Goal: Answer question/provide support: Share knowledge or assist other users

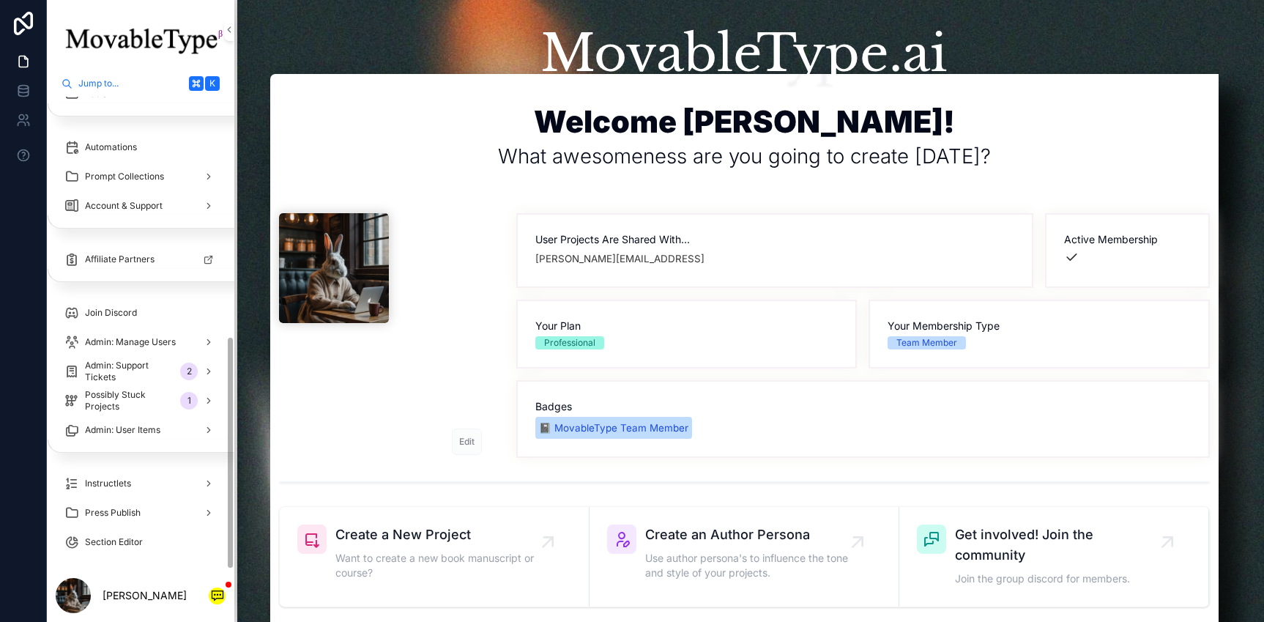
scroll to position [485, 0]
click at [178, 376] on div "Admin: Support Tickets 2" at bounding box center [144, 365] width 144 height 23
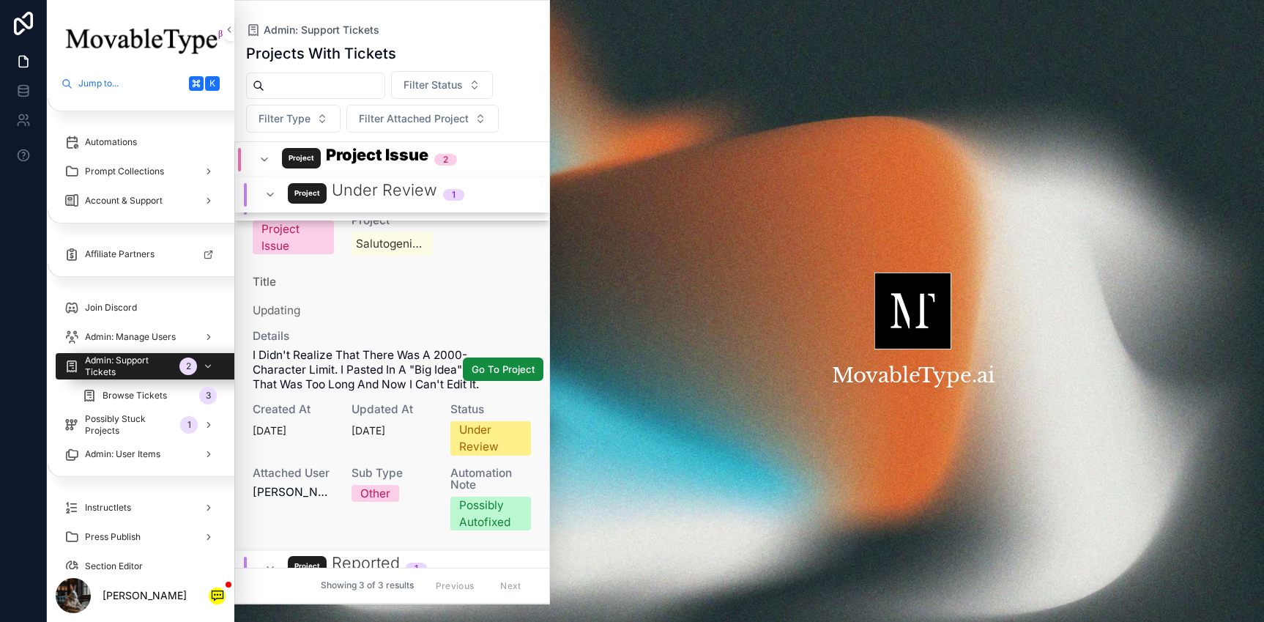
scroll to position [127, 0]
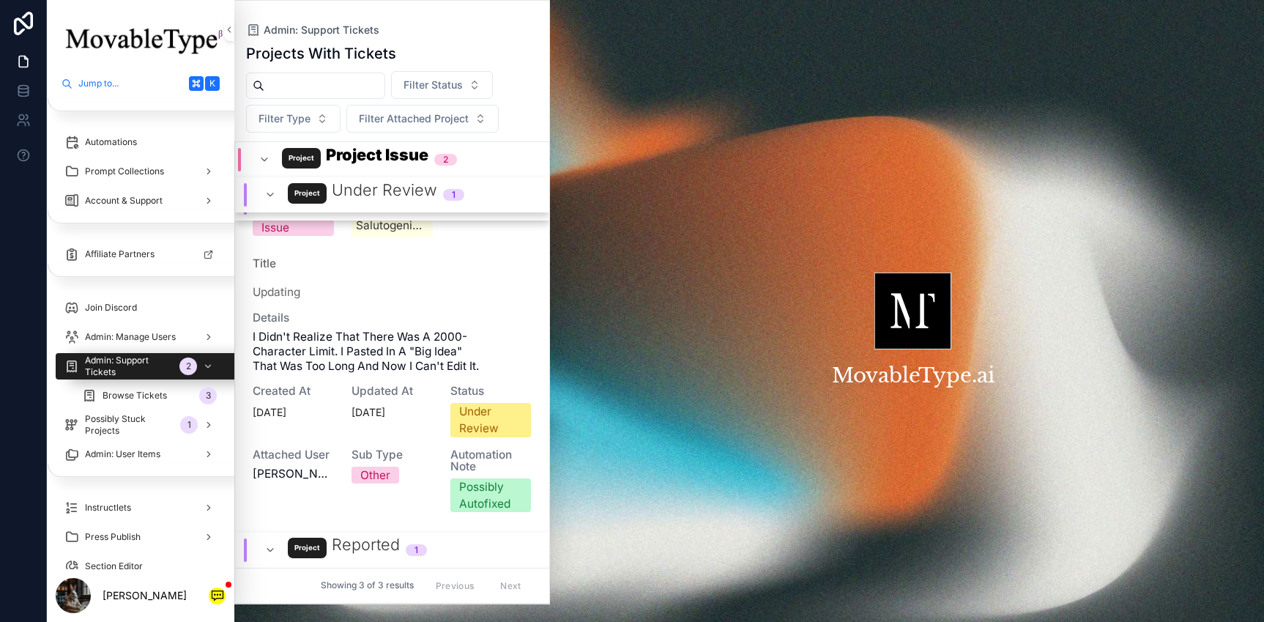
click at [267, 185] on div "Under Review 1" at bounding box center [364, 194] width 200 height 23
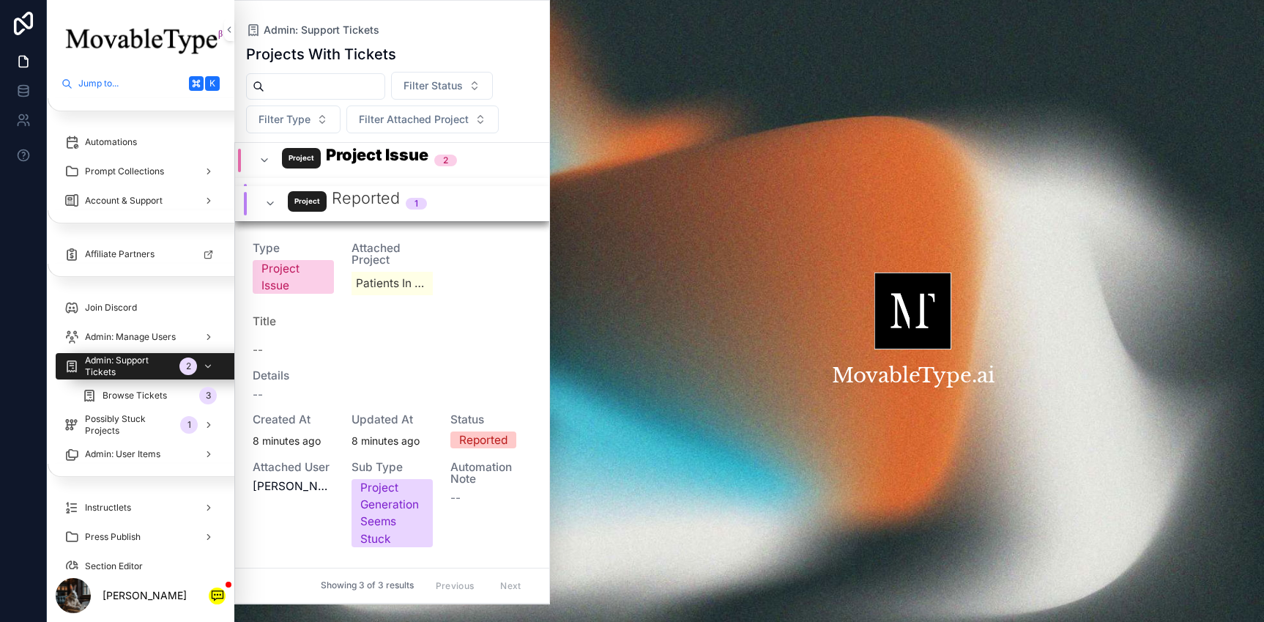
scroll to position [113, 0]
click at [267, 164] on icon "scrollable content" at bounding box center [264, 160] width 12 height 12
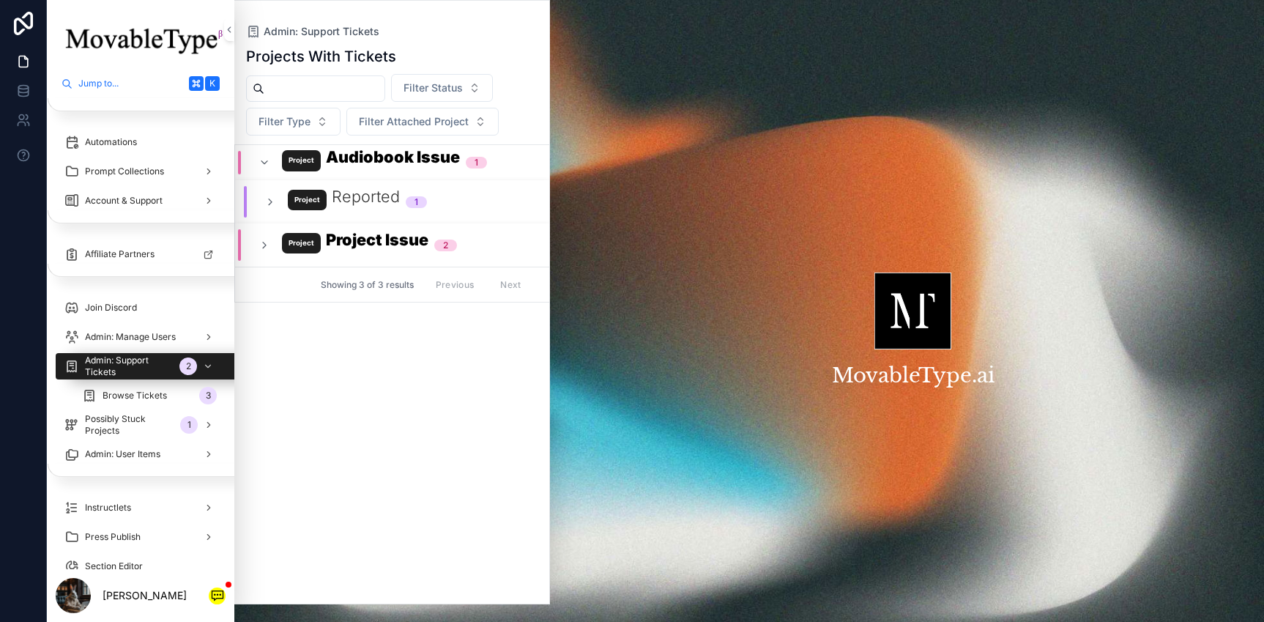
click at [266, 198] on icon "scrollable content" at bounding box center [270, 202] width 12 height 12
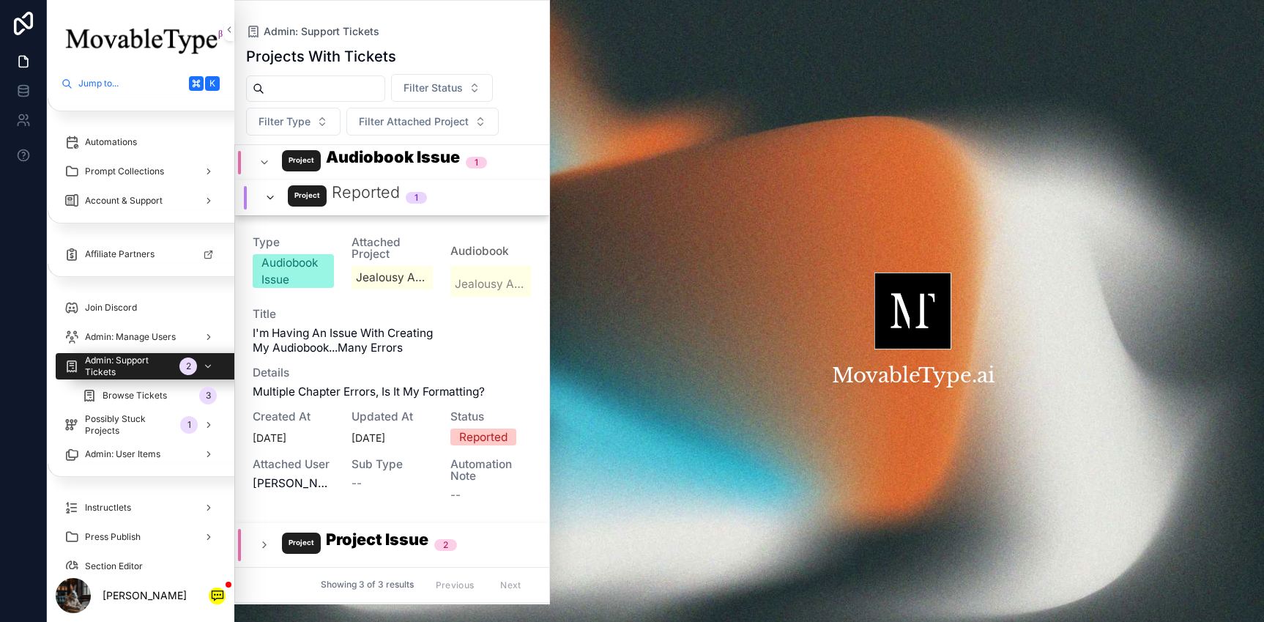
click at [267, 198] on icon "scrollable content" at bounding box center [270, 198] width 12 height 12
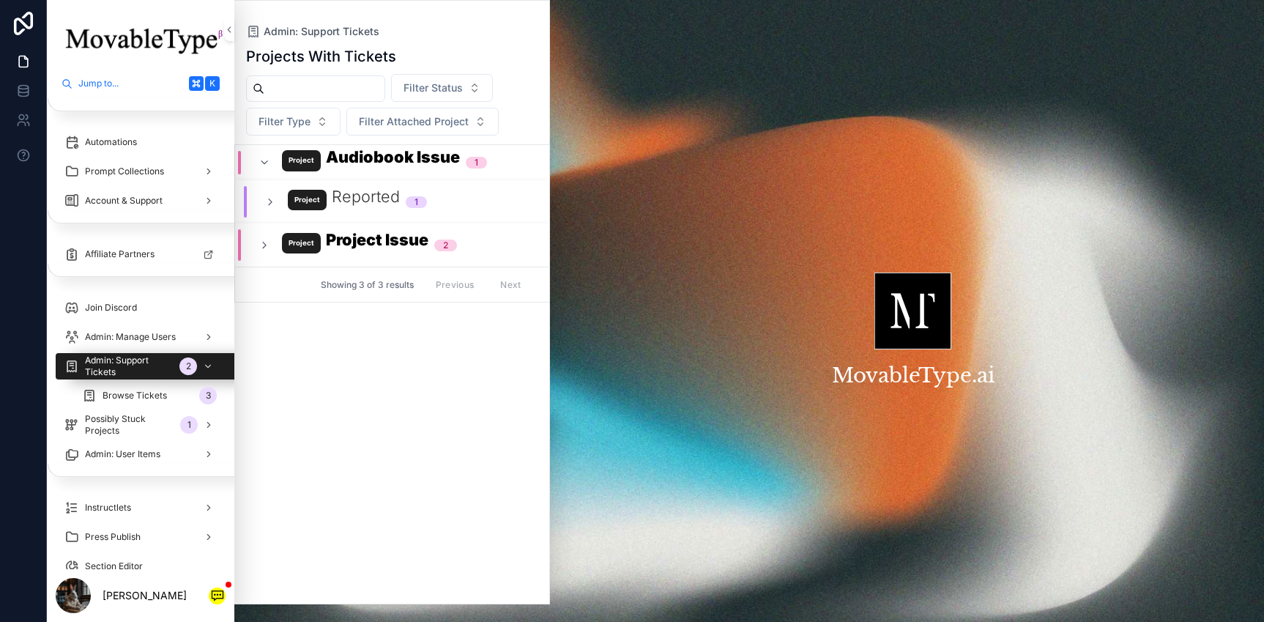
click at [277, 162] on div "Audiobook Issue 1" at bounding box center [372, 162] width 228 height 23
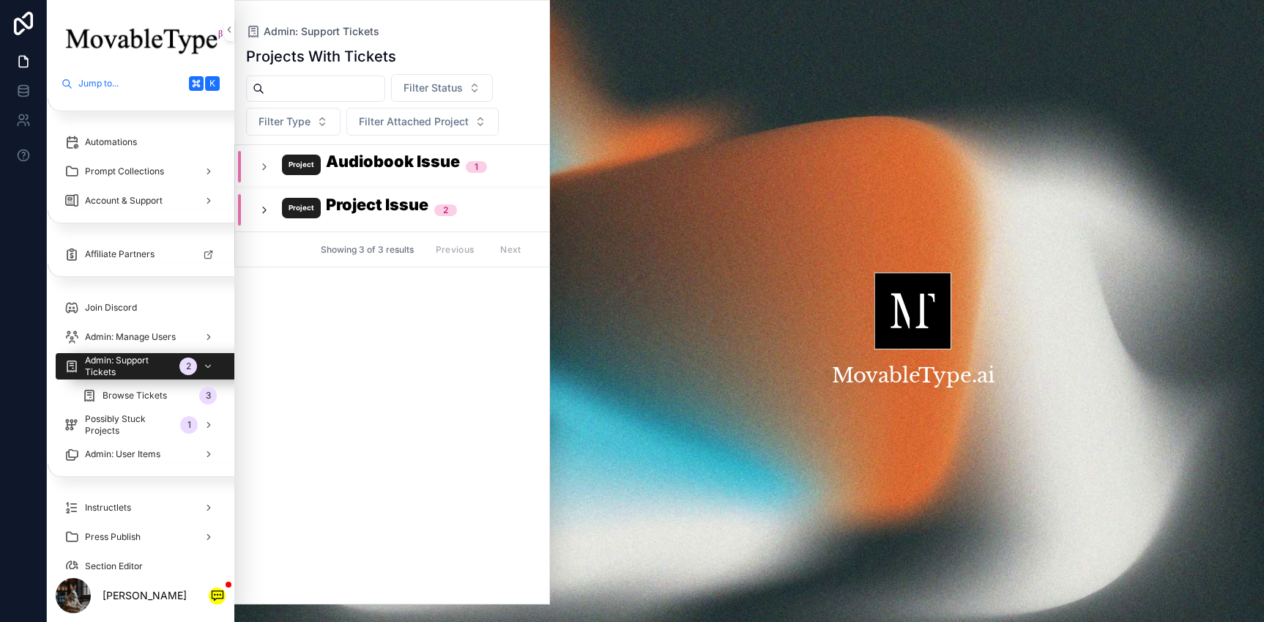
click at [267, 205] on icon "scrollable content" at bounding box center [264, 210] width 12 height 12
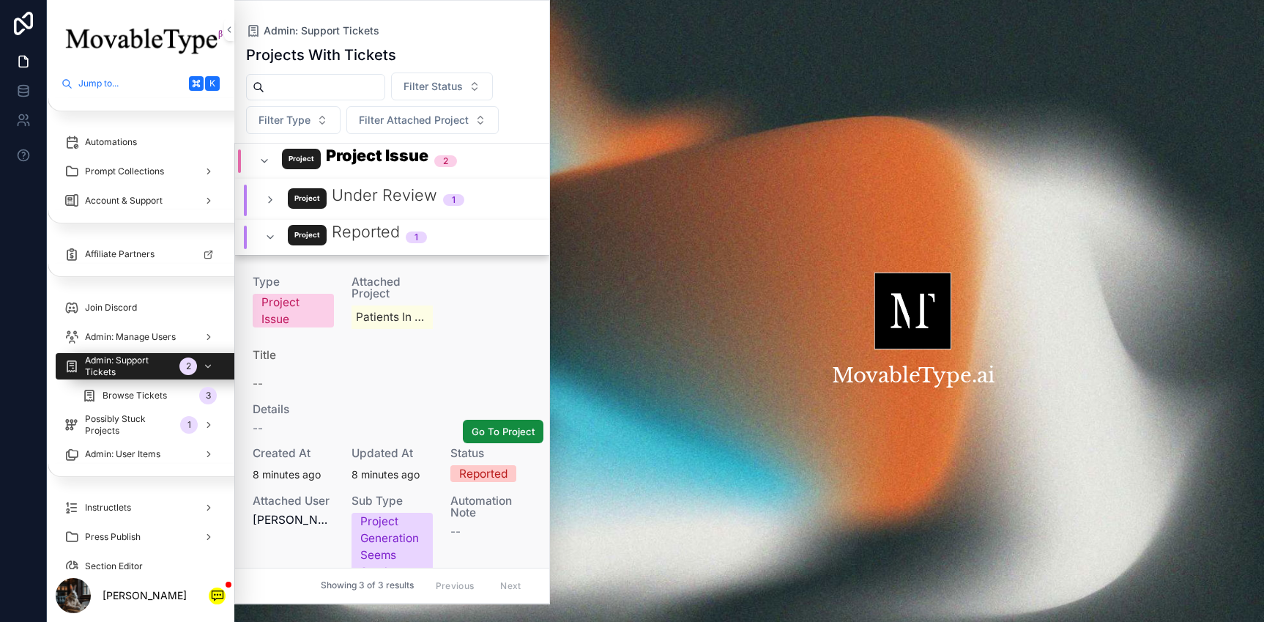
scroll to position [51, 0]
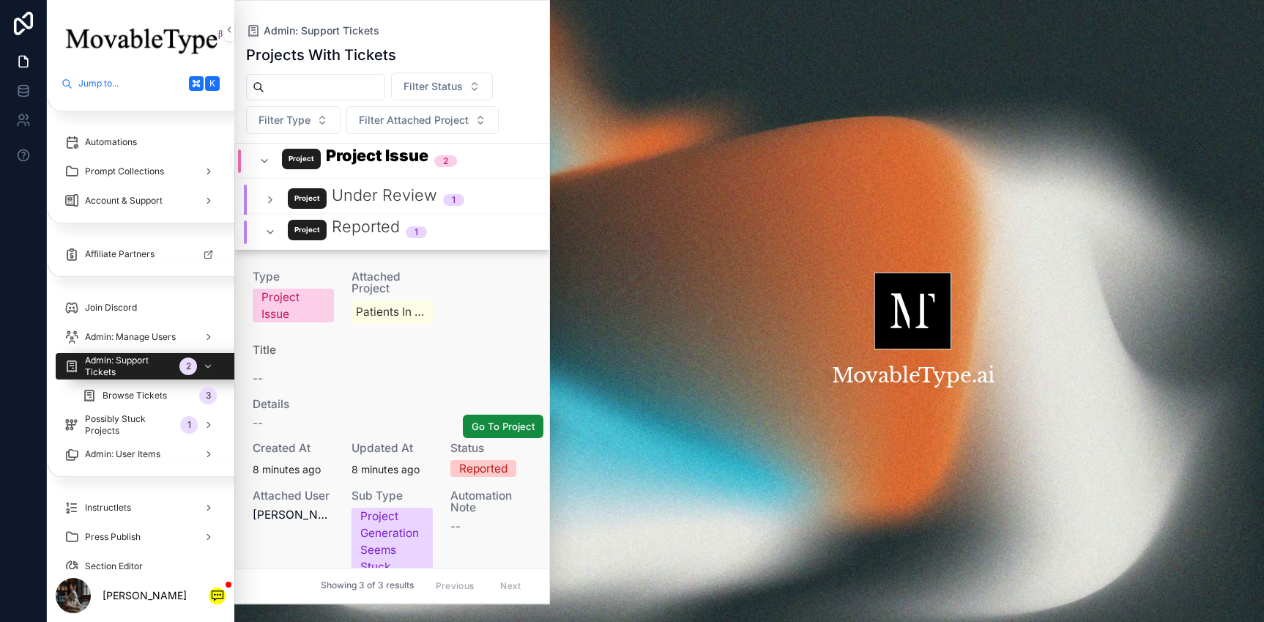
click at [310, 388] on div "Type Project Issue Attached Project Patients in the Drivers Seat Title -- Detai…" at bounding box center [392, 423] width 279 height 305
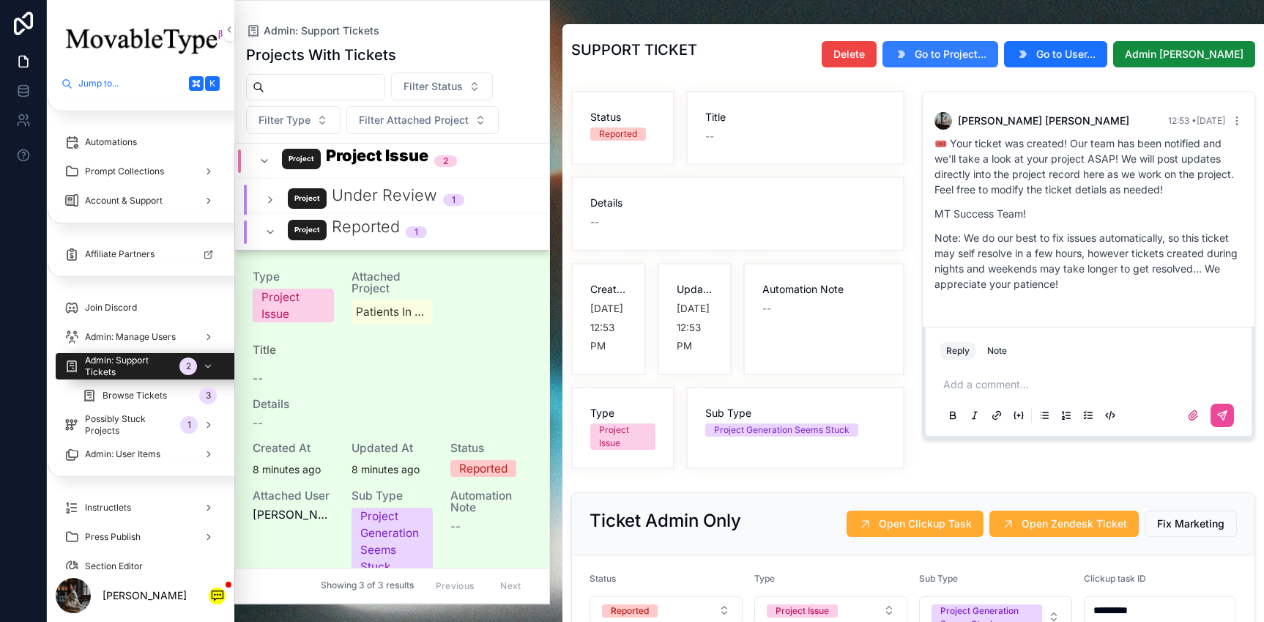
click at [975, 53] on span "Go to Project..." at bounding box center [951, 54] width 72 height 15
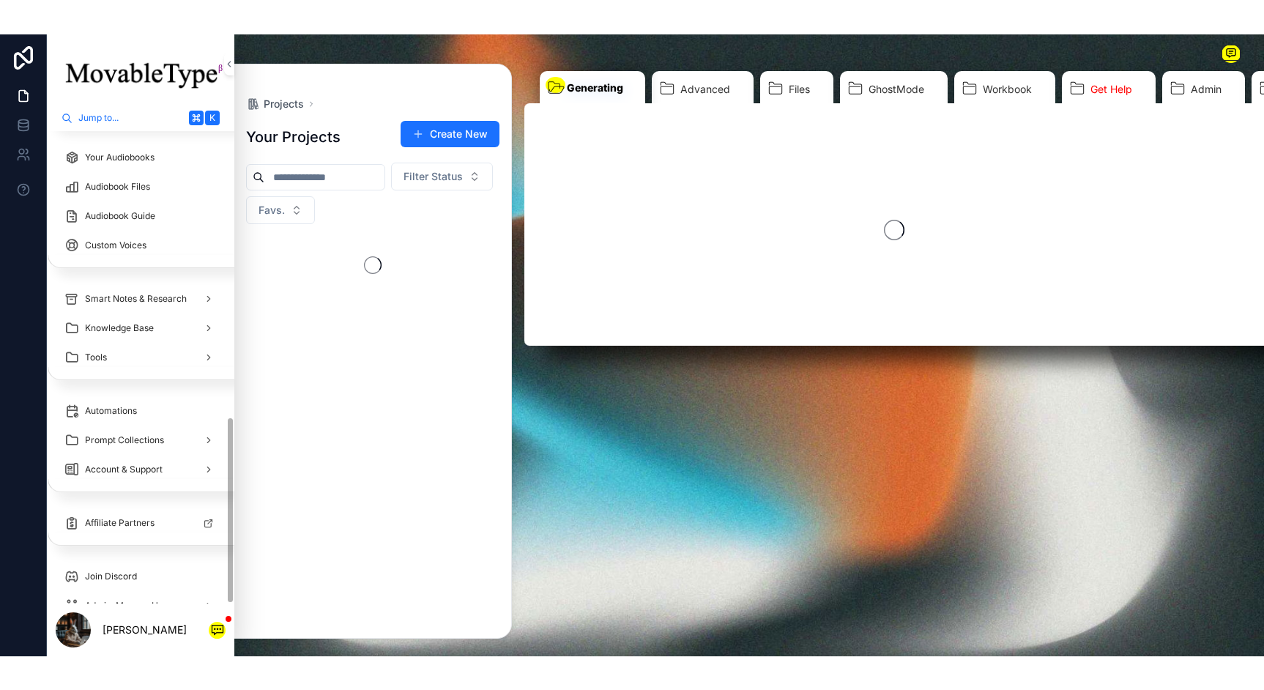
scroll to position [719, 0]
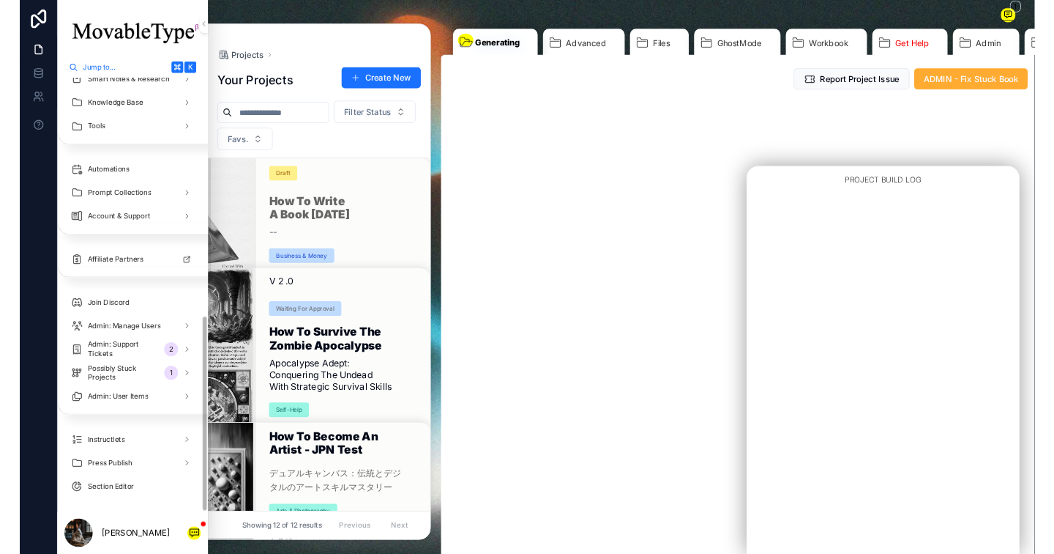
scroll to position [652, 0]
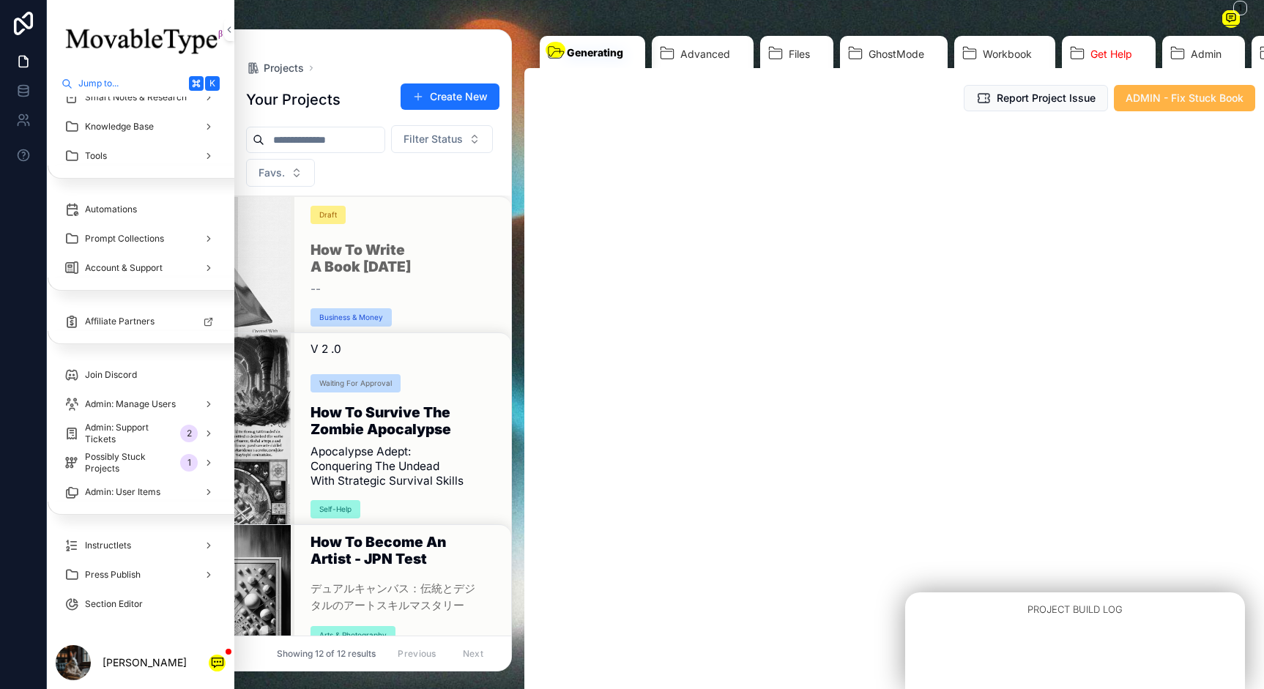
click at [1145, 101] on span "ADMIN - Fix Stuck Book" at bounding box center [1184, 98] width 118 height 15
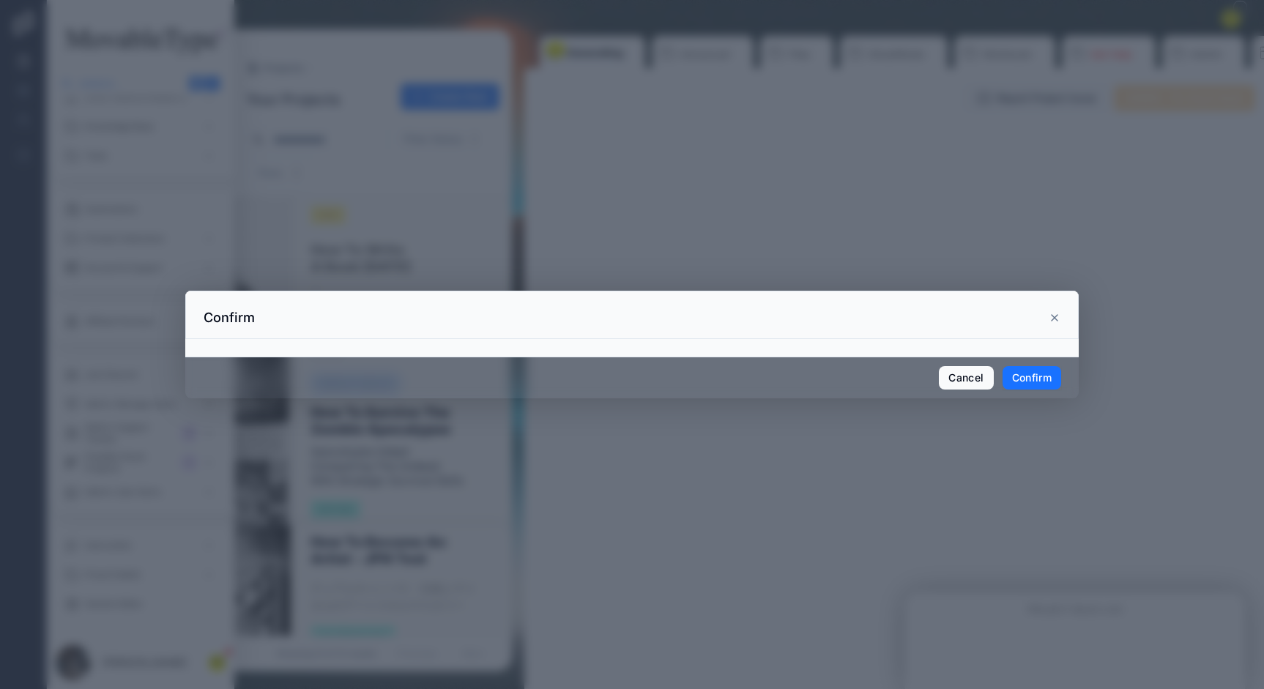
click at [1038, 373] on button "Confirm" at bounding box center [1031, 377] width 59 height 23
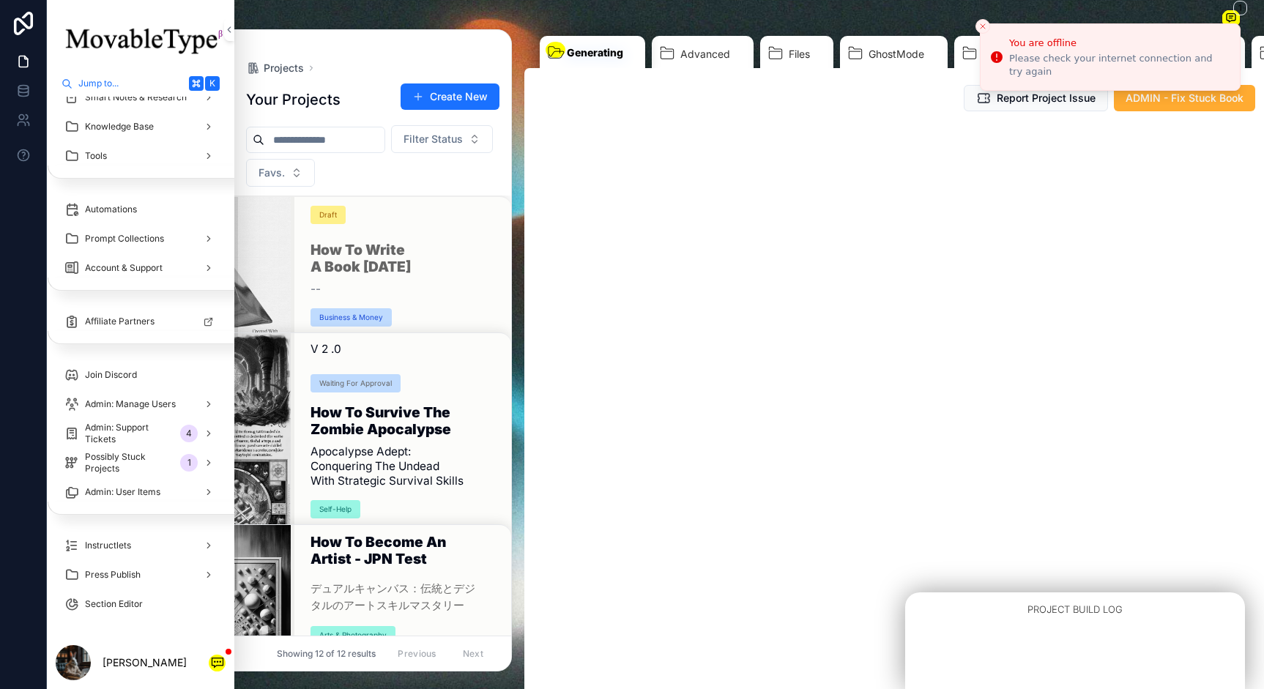
click at [980, 22] on icon "Close toast" at bounding box center [982, 26] width 9 height 9
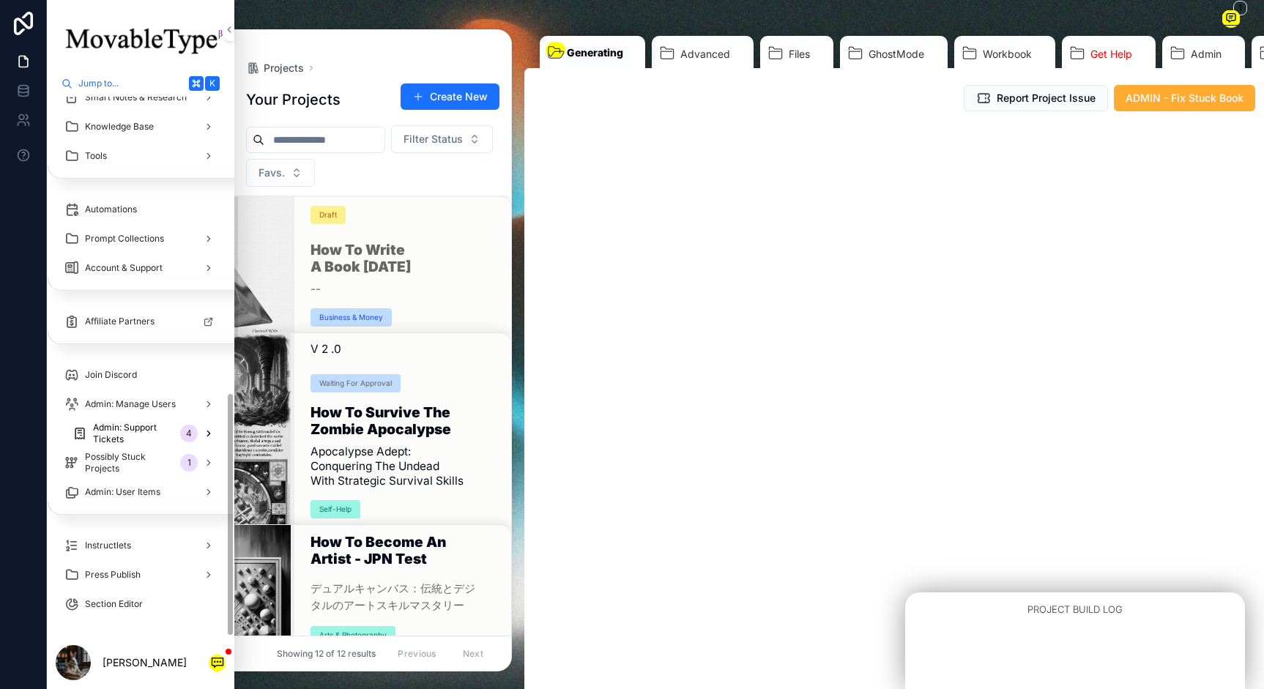
click at [132, 444] on span "Admin: Support Tickets" at bounding box center [133, 433] width 81 height 23
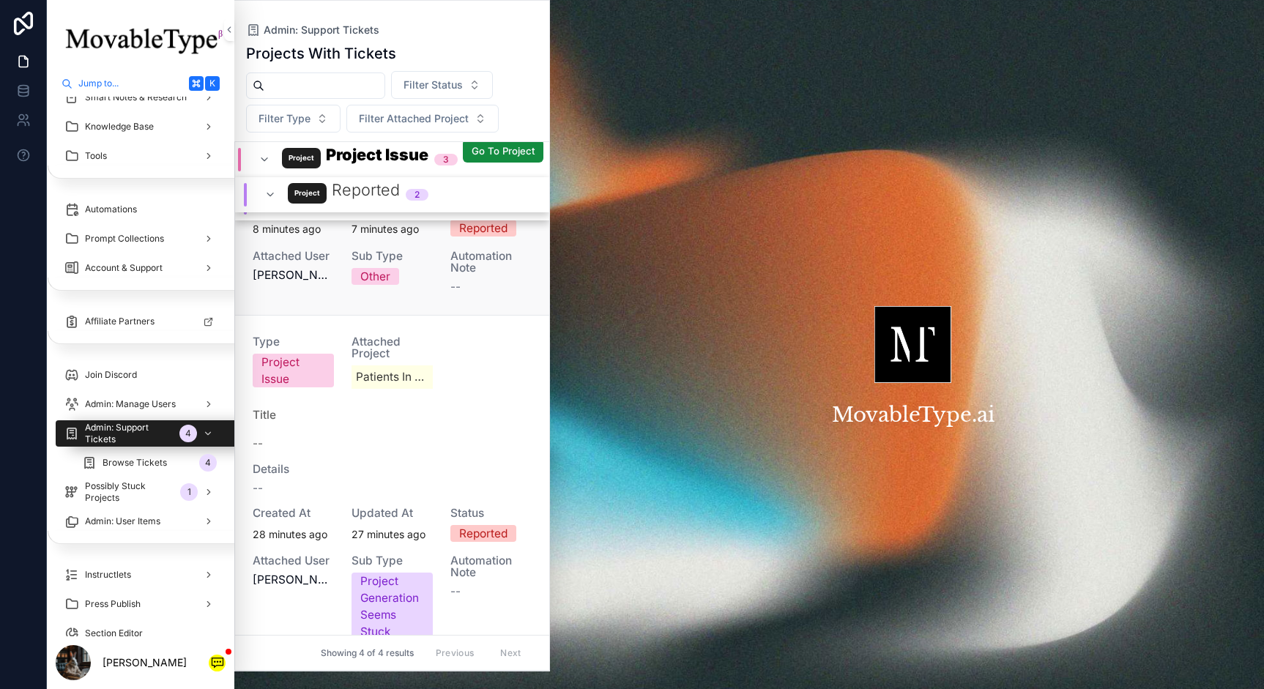
scroll to position [344, 0]
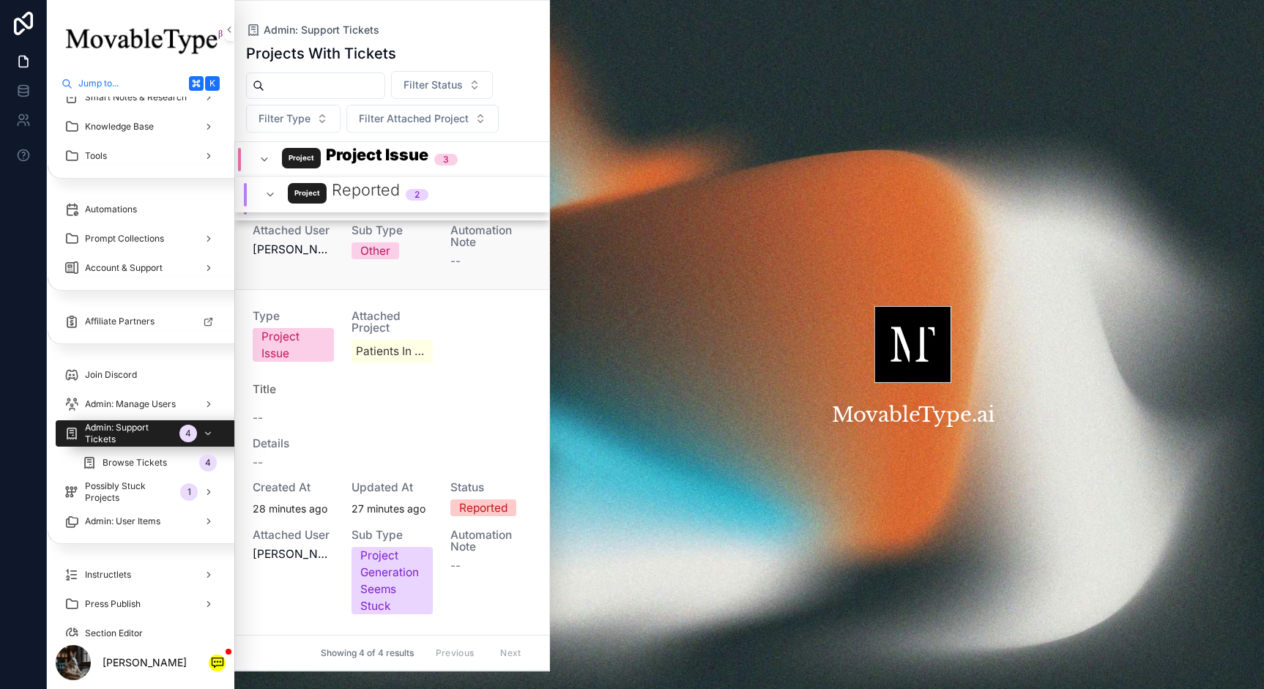
click at [299, 404] on div "--" at bounding box center [392, 414] width 278 height 23
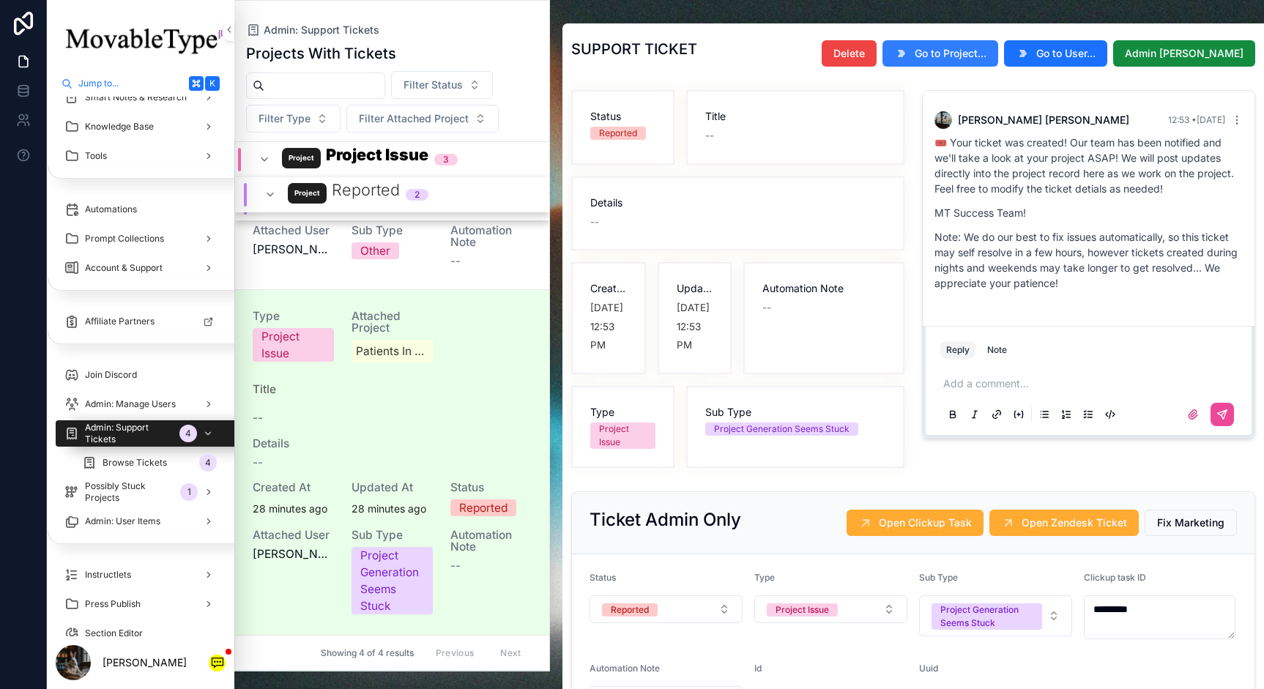
click at [980, 66] on button "Go to Project..." at bounding box center [940, 53] width 116 height 26
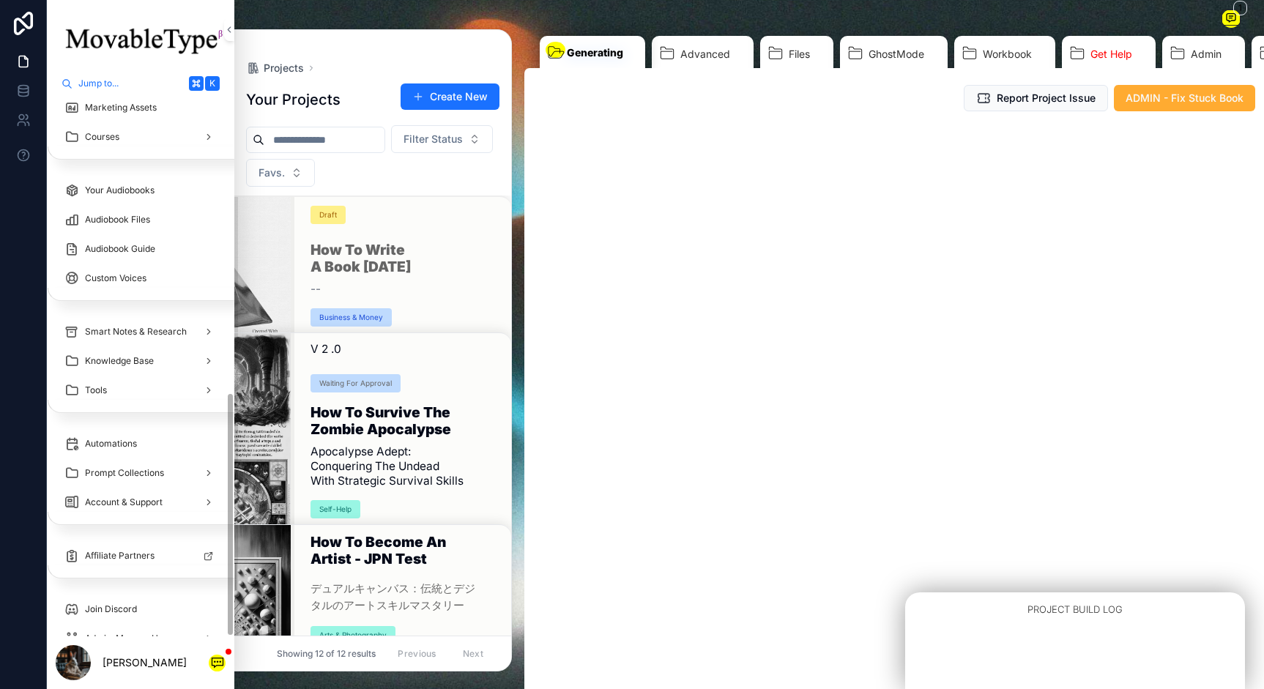
scroll to position [652, 0]
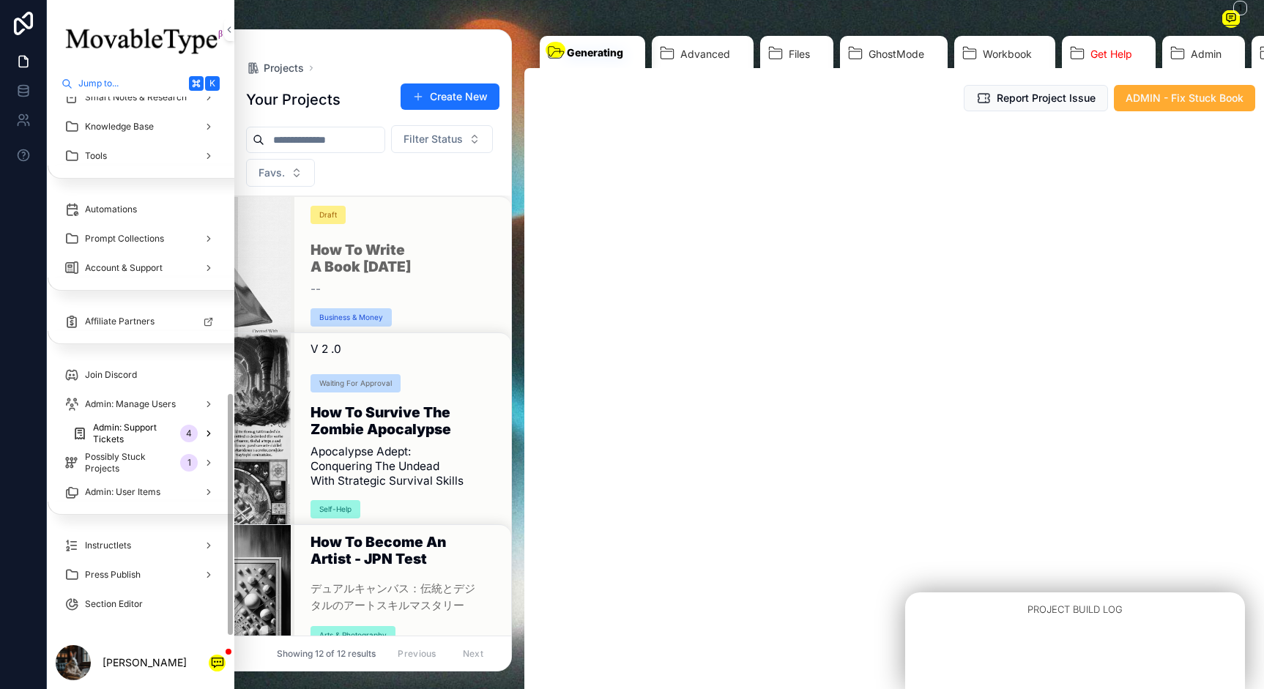
click at [185, 424] on div "4" at bounding box center [198, 433] width 37 height 23
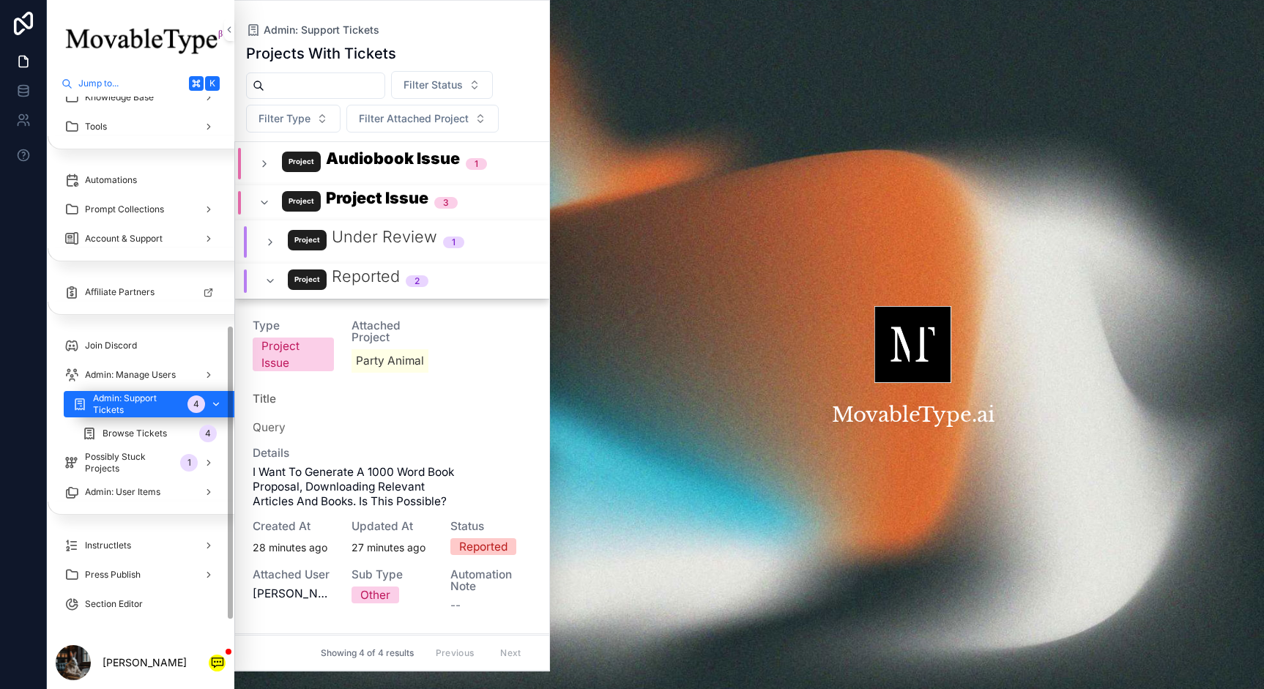
scroll to position [417, 0]
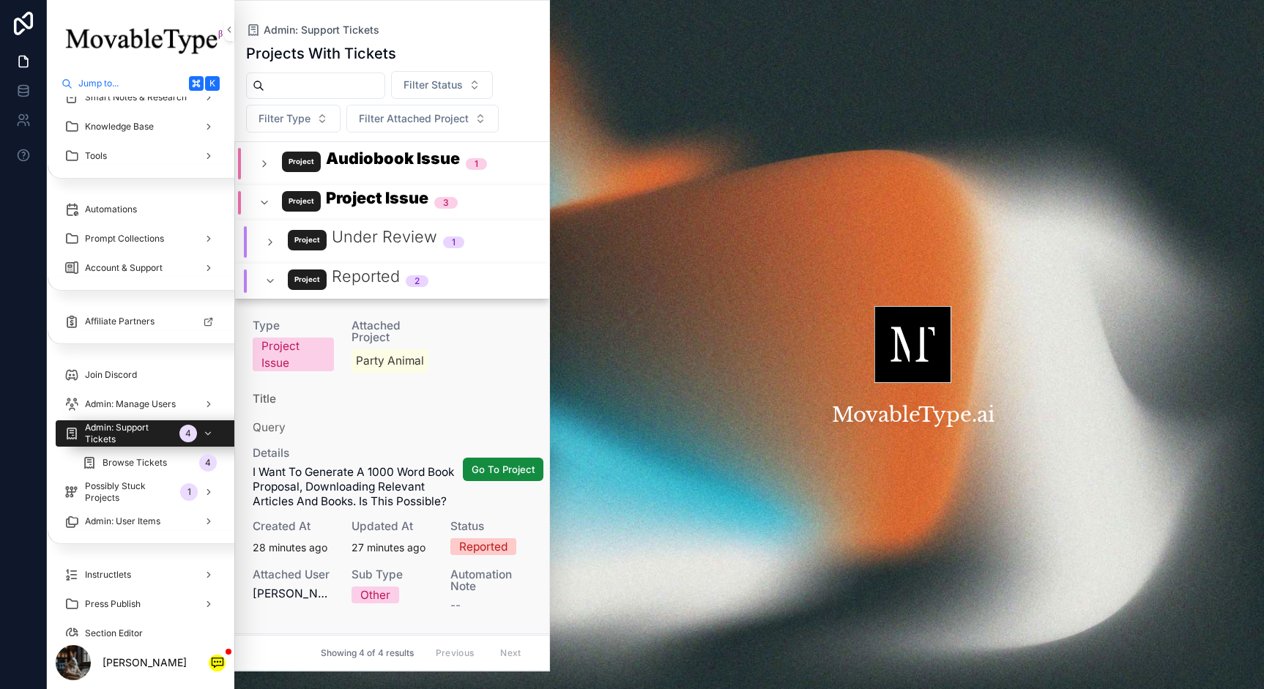
click at [405, 413] on div "query" at bounding box center [392, 424] width 278 height 23
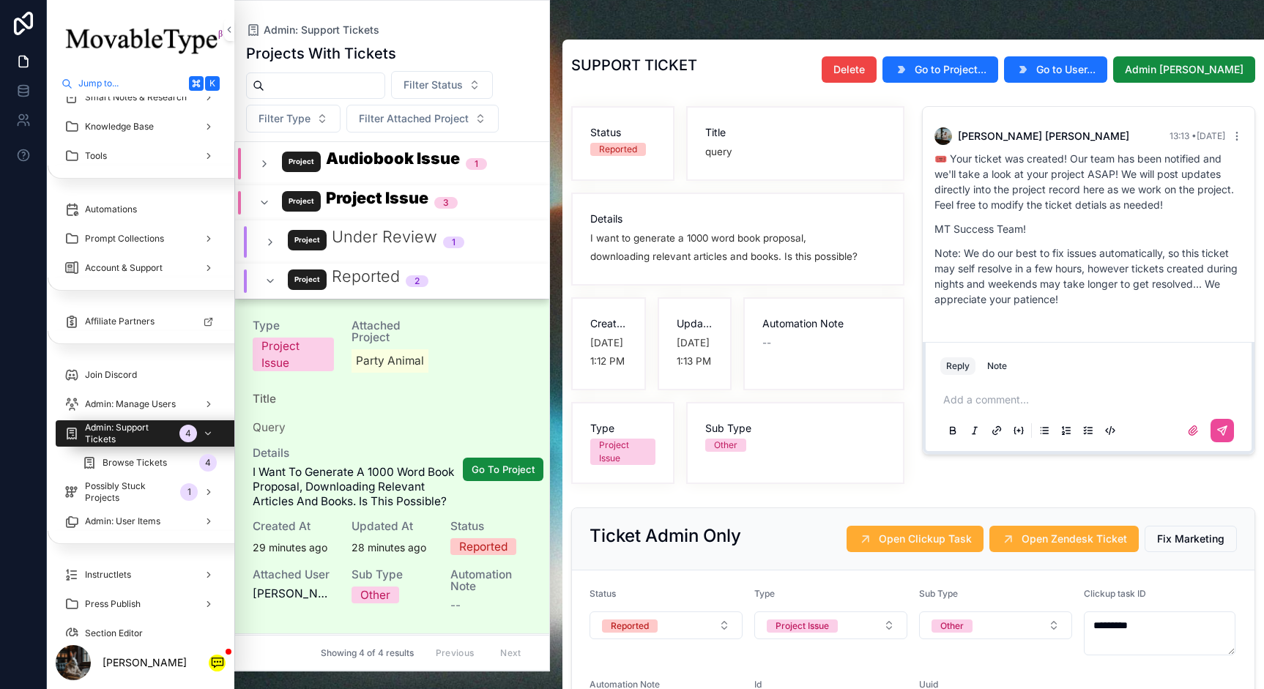
scroll to position [344, 0]
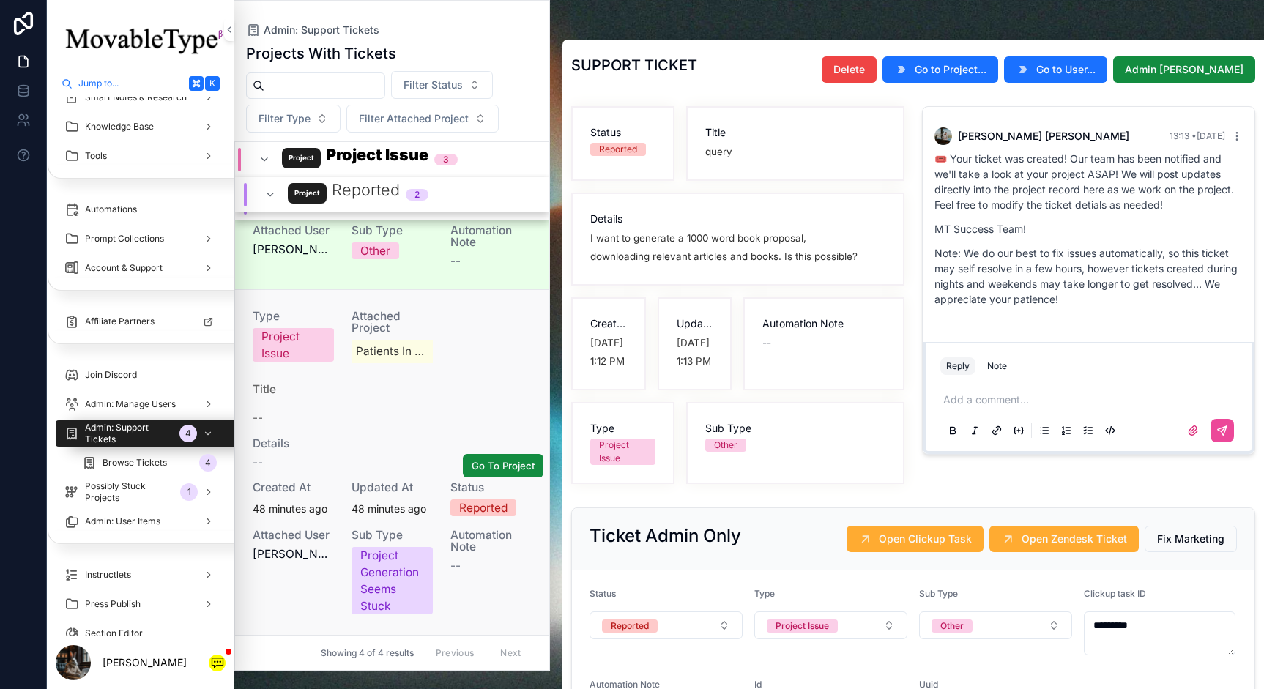
click at [347, 414] on div "--" at bounding box center [392, 414] width 278 height 23
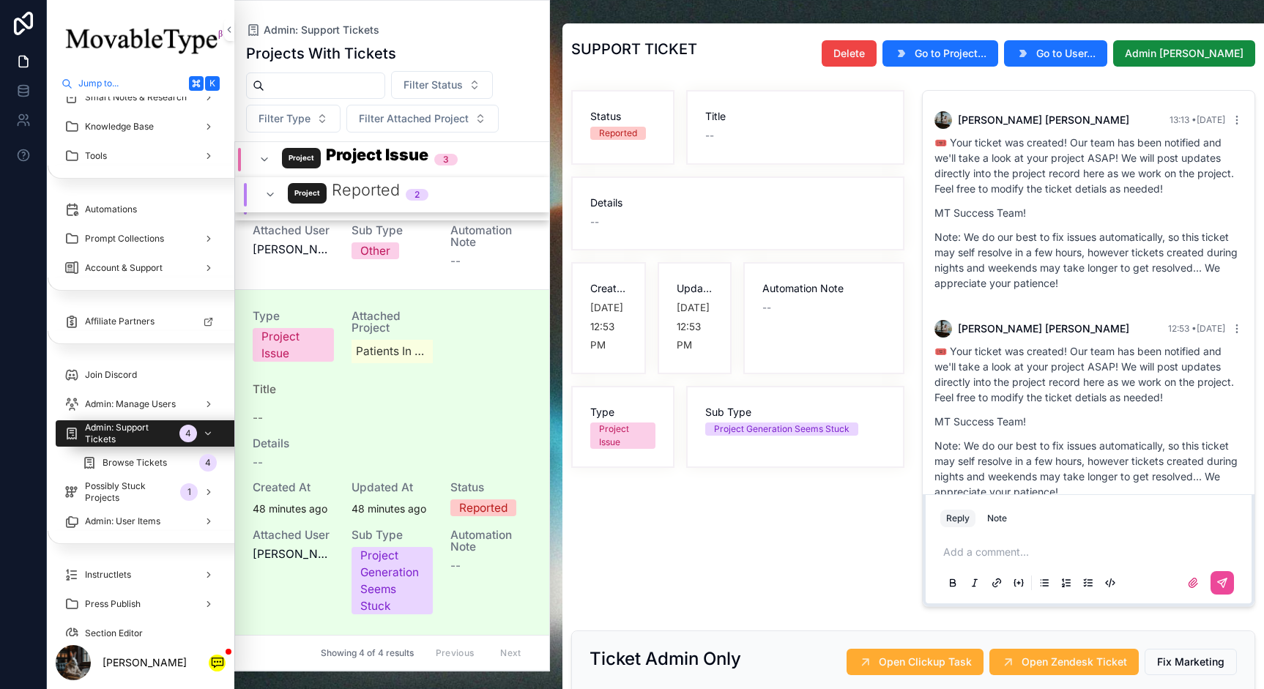
scroll to position [34, 0]
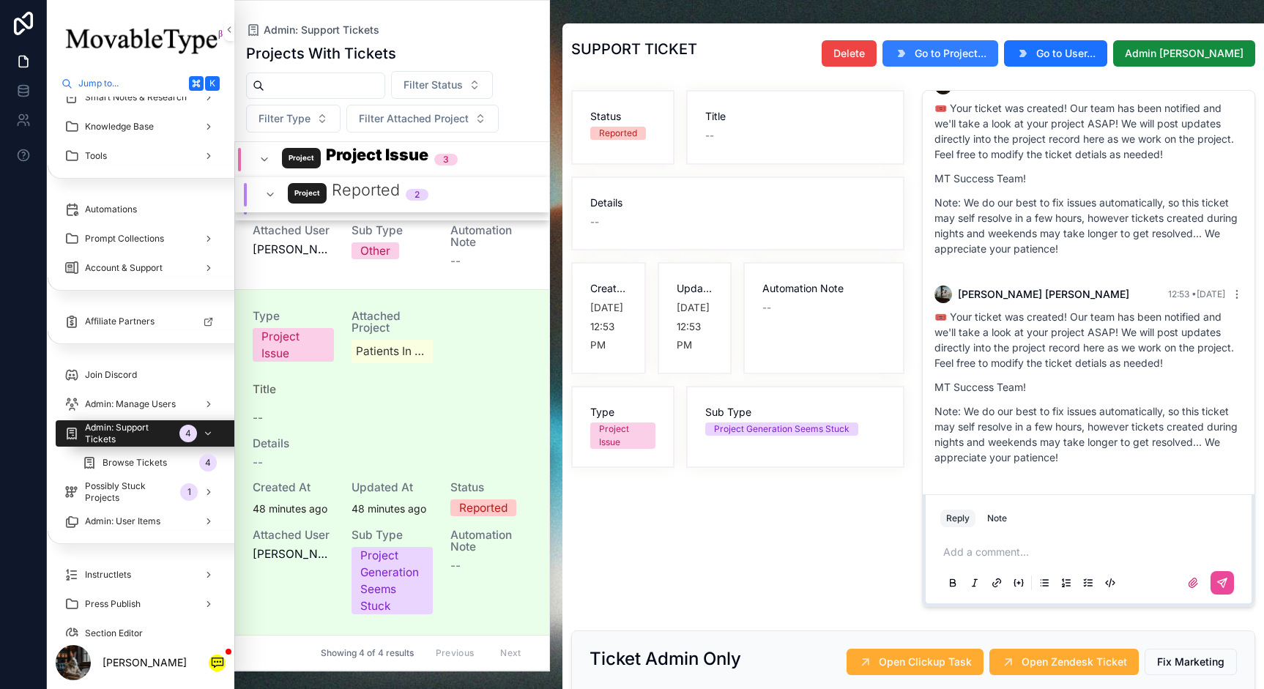
click at [968, 44] on button "Go to Project..." at bounding box center [940, 53] width 116 height 26
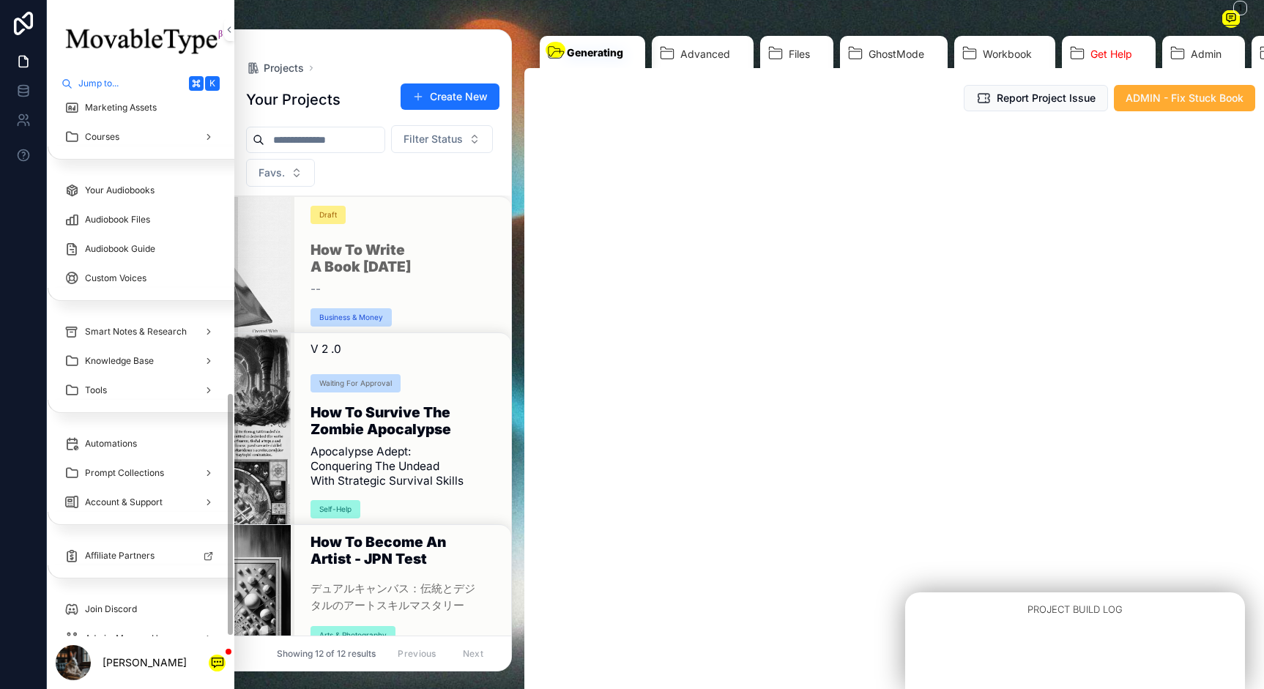
scroll to position [652, 0]
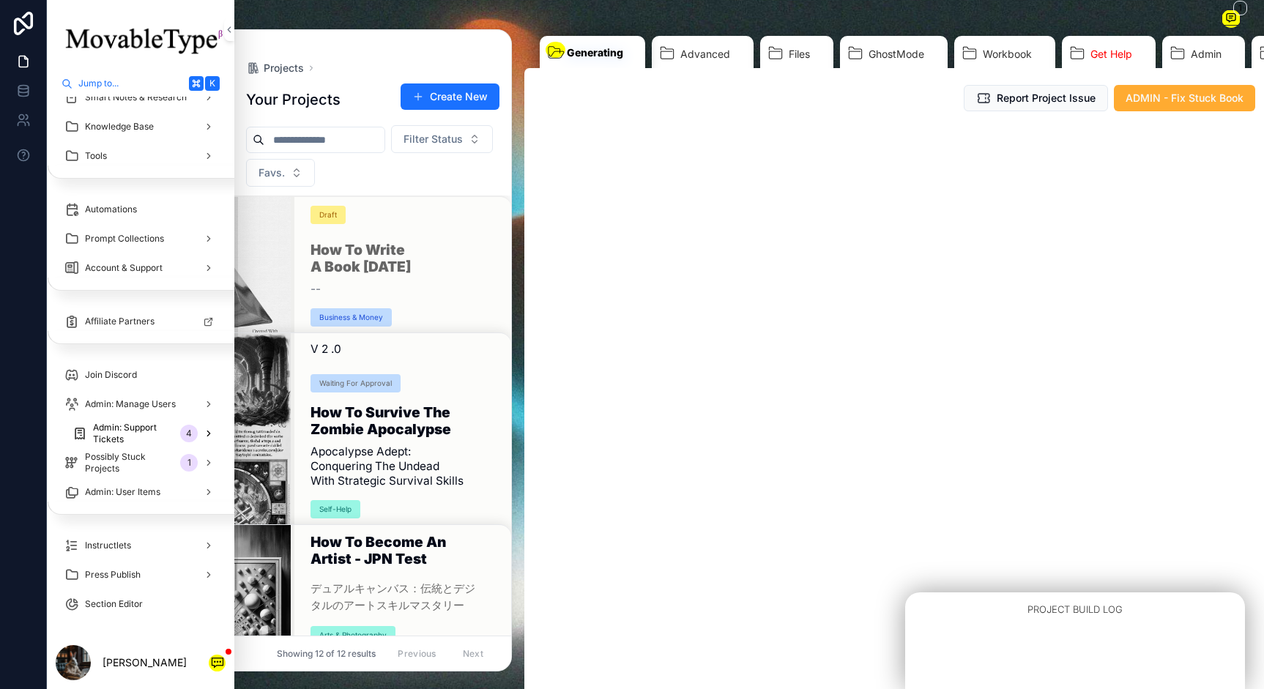
click at [132, 433] on span "Admin: Support Tickets" at bounding box center [133, 433] width 81 height 23
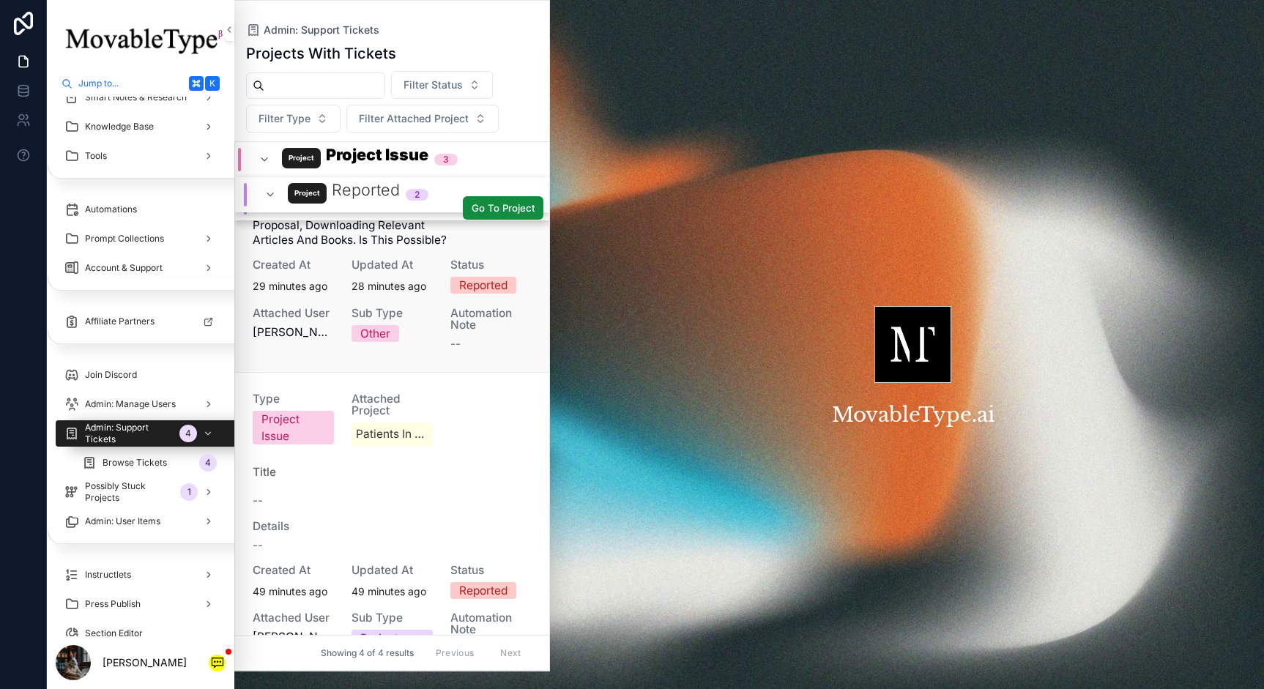
scroll to position [306, 0]
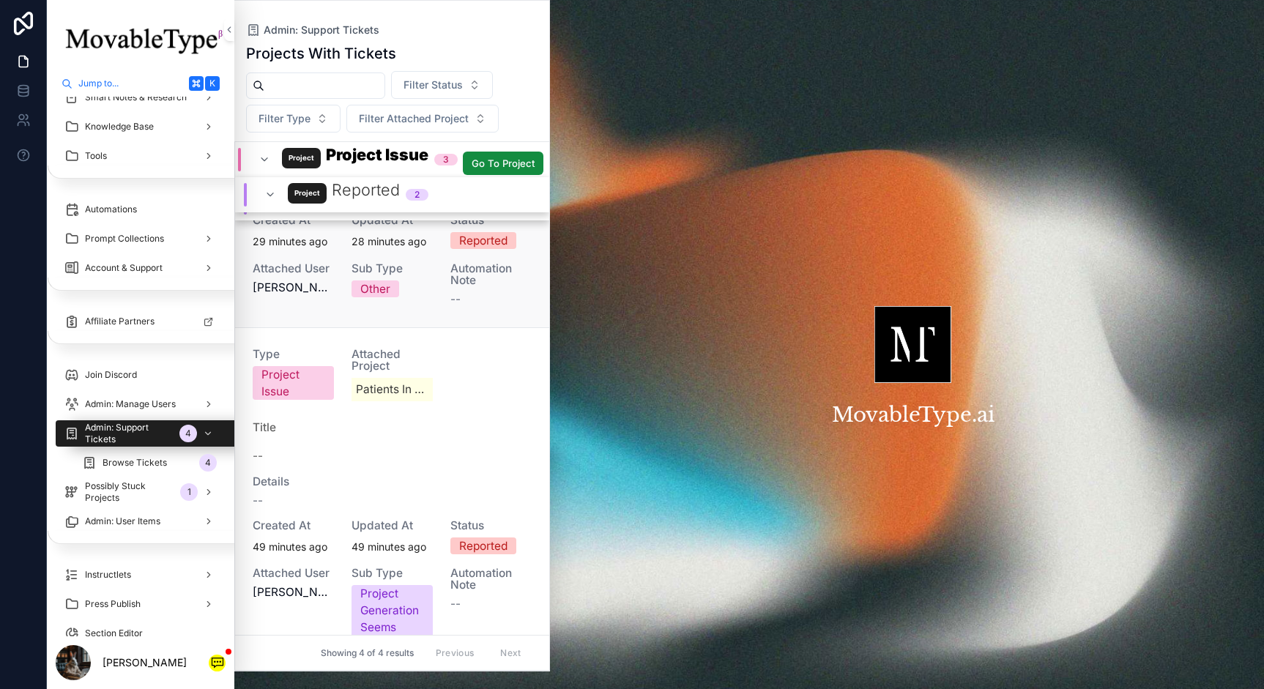
click at [298, 465] on div "Type Project Issue Attached Project Patients in the Drivers Seat Title -- Detai…" at bounding box center [392, 501] width 279 height 305
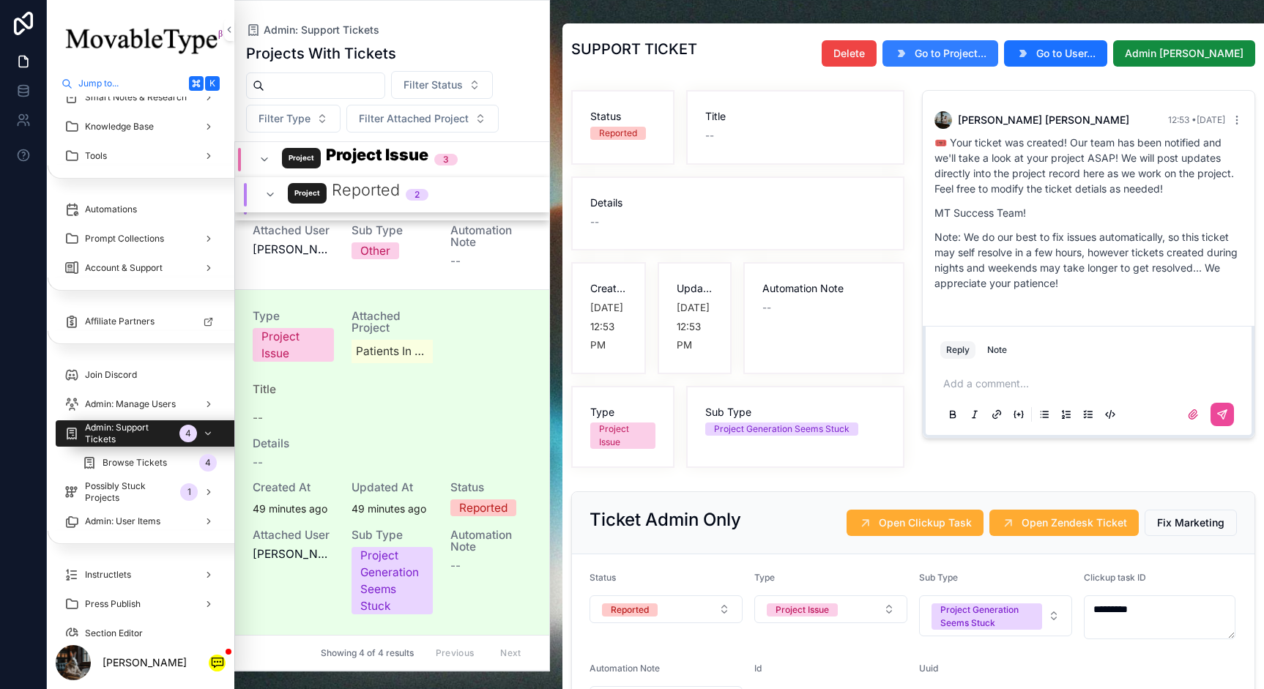
click at [985, 56] on span "Go to Project..." at bounding box center [951, 53] width 72 height 15
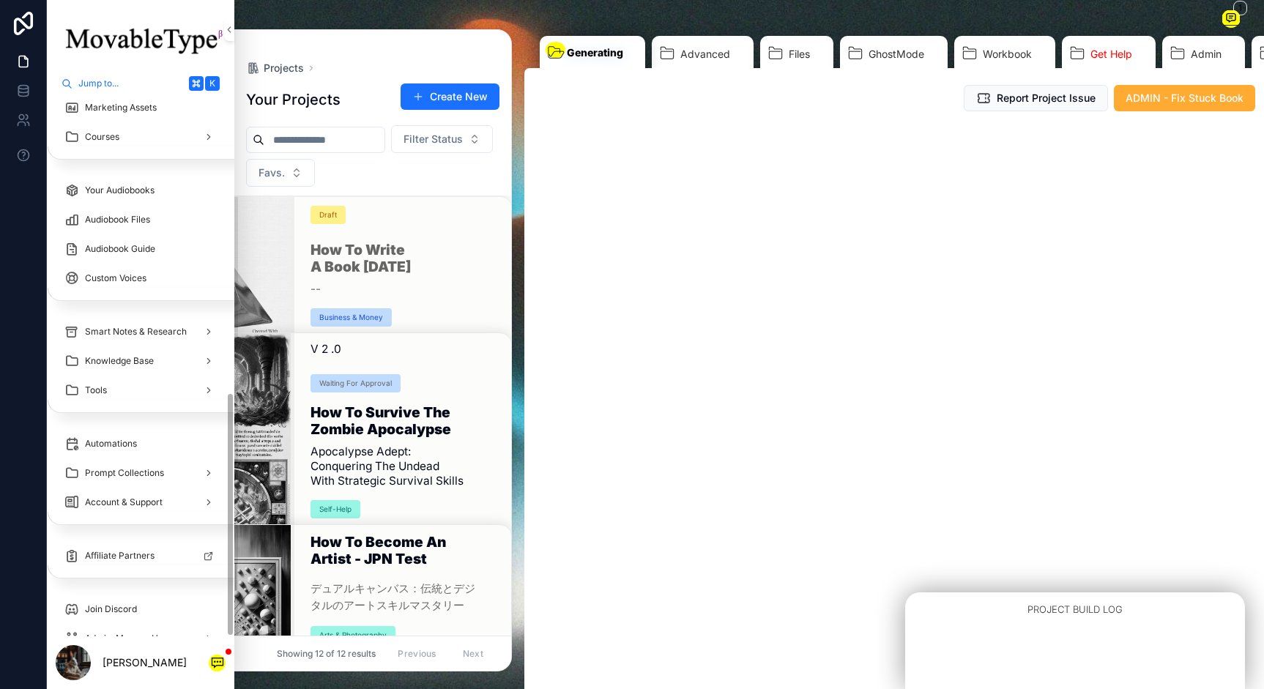
scroll to position [652, 0]
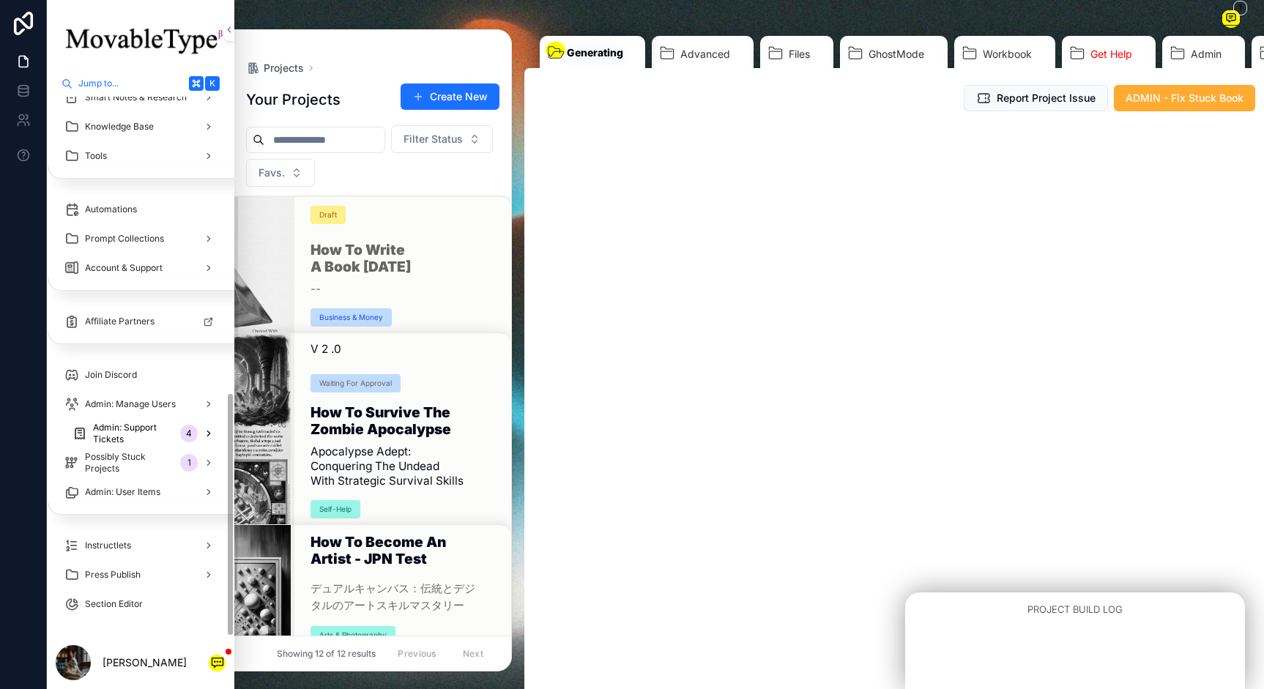
click at [189, 433] on div "4" at bounding box center [189, 434] width 18 height 18
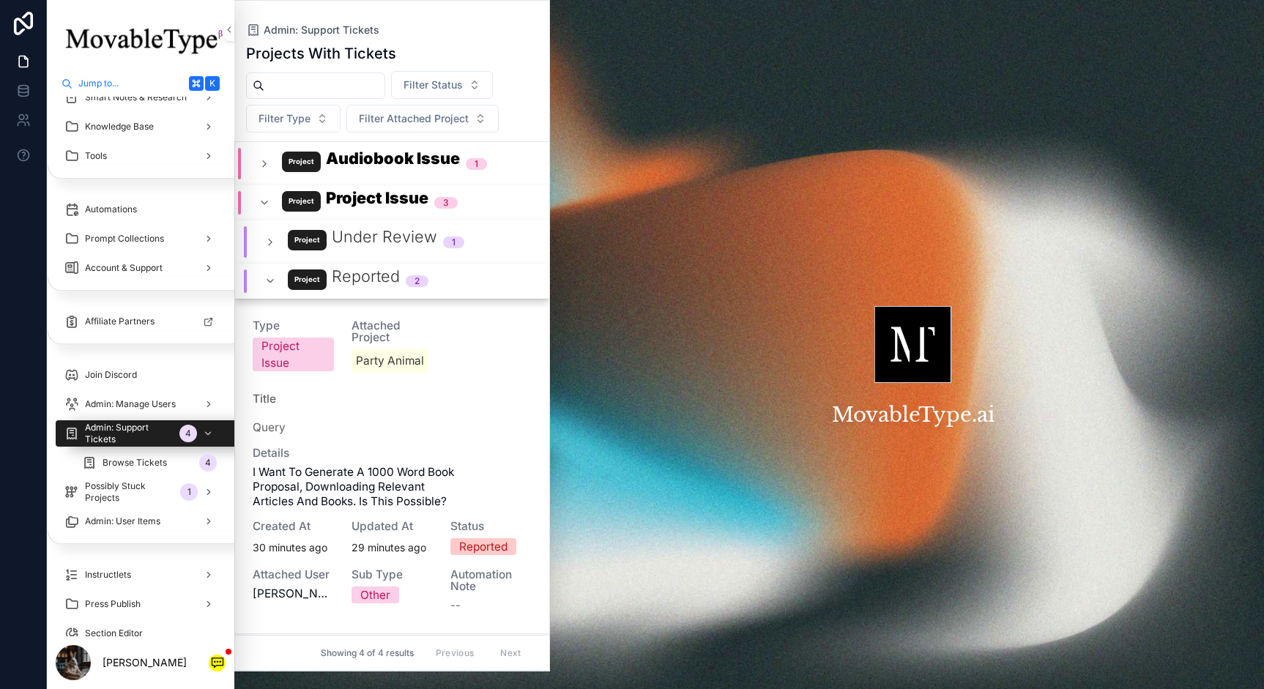
scroll to position [344, 0]
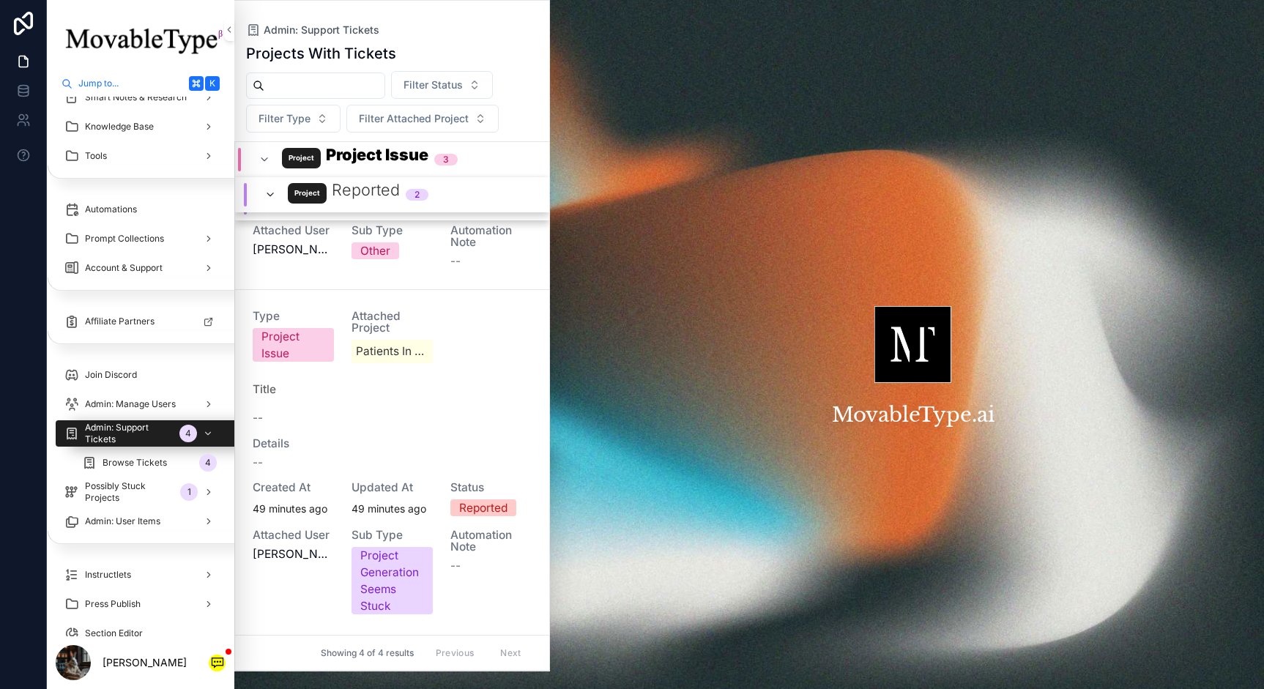
click at [265, 190] on icon "scrollable content" at bounding box center [270, 195] width 12 height 12
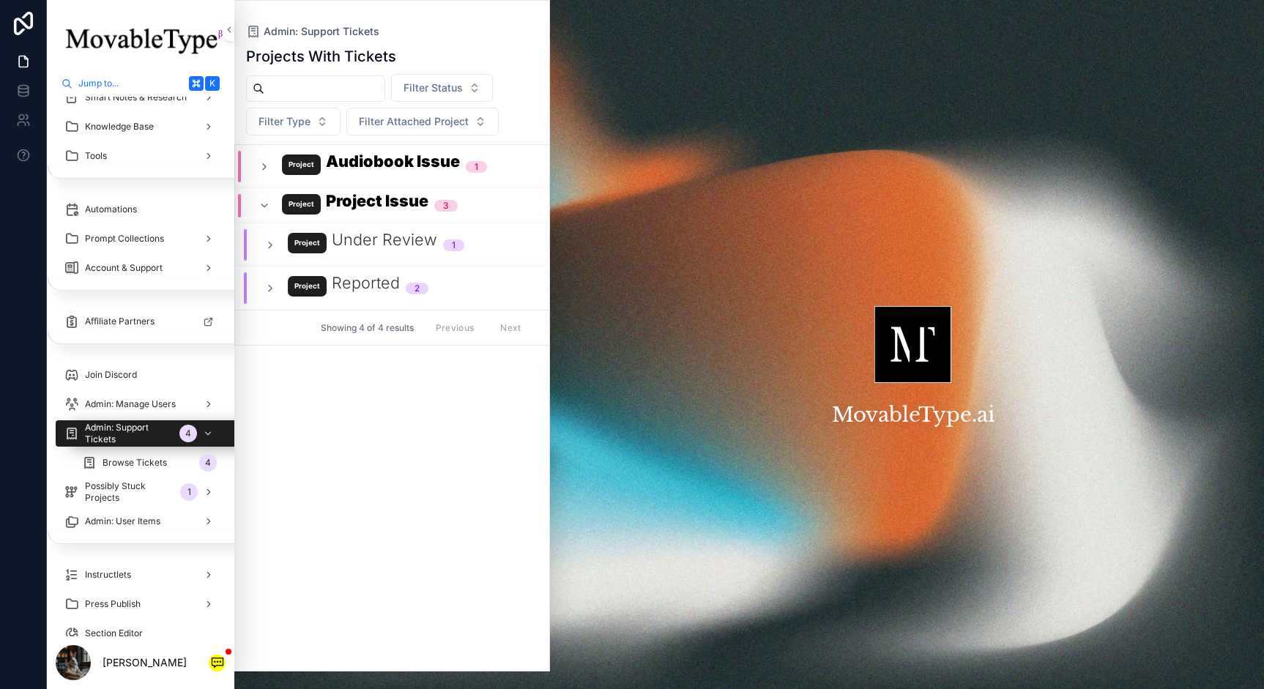
scroll to position [0, 0]
click at [269, 213] on div "Project Issue 3" at bounding box center [357, 205] width 199 height 23
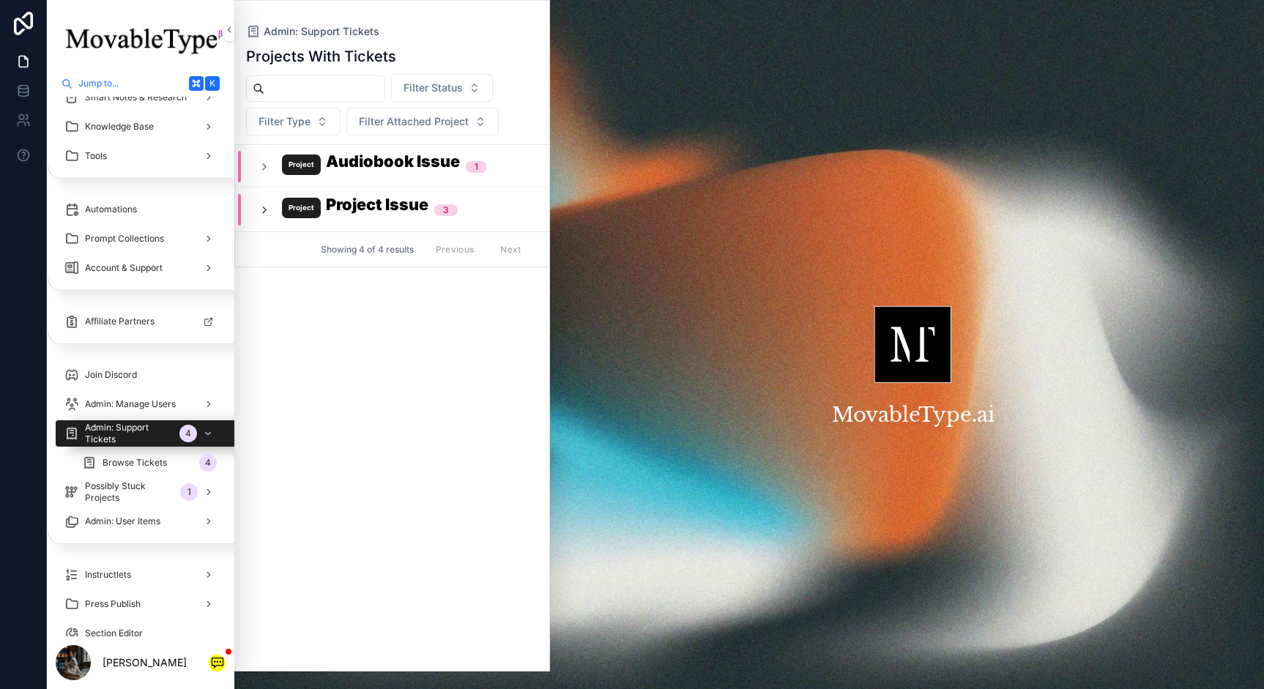
click at [265, 205] on icon "scrollable content" at bounding box center [264, 210] width 12 height 12
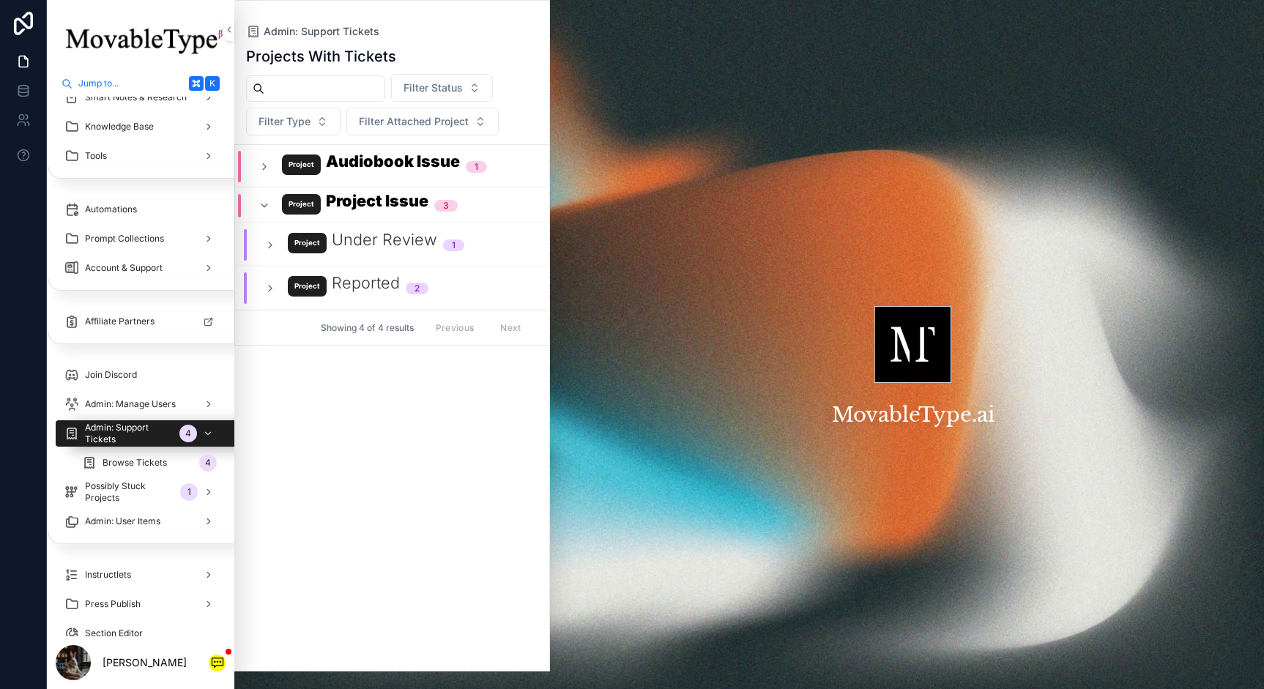
click at [274, 281] on div "Reported 2" at bounding box center [346, 287] width 164 height 31
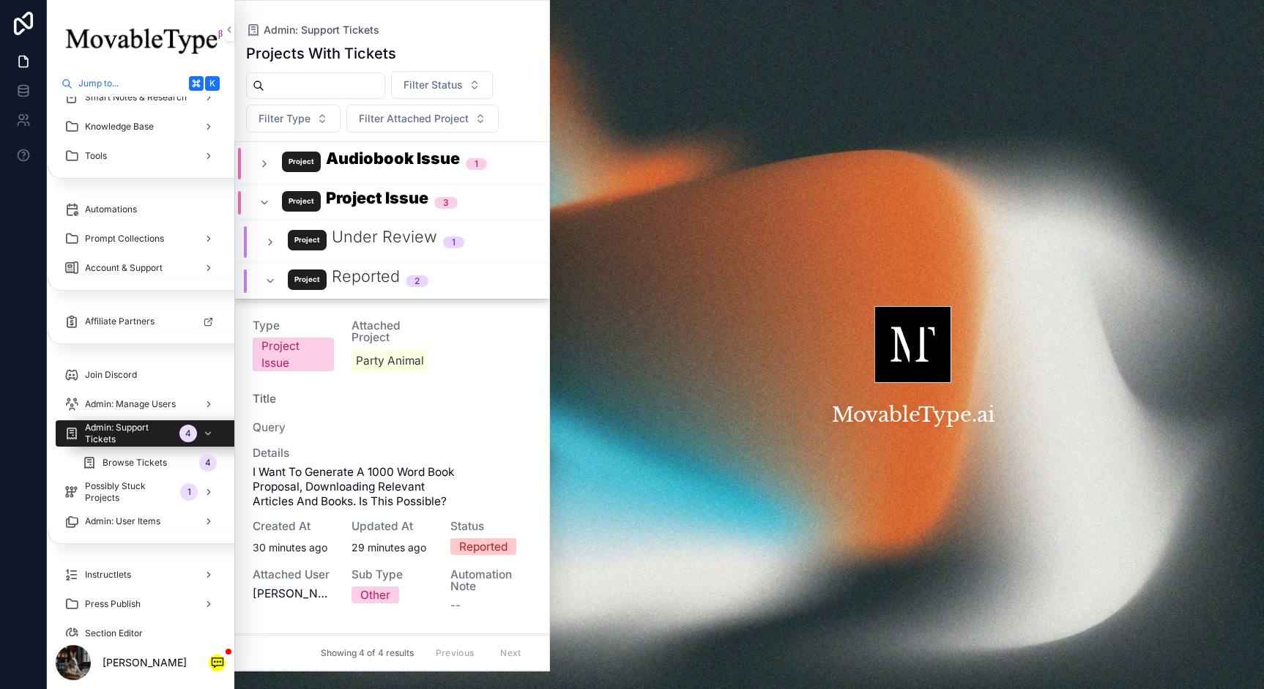
click at [271, 287] on div "Reported 2" at bounding box center [346, 280] width 164 height 23
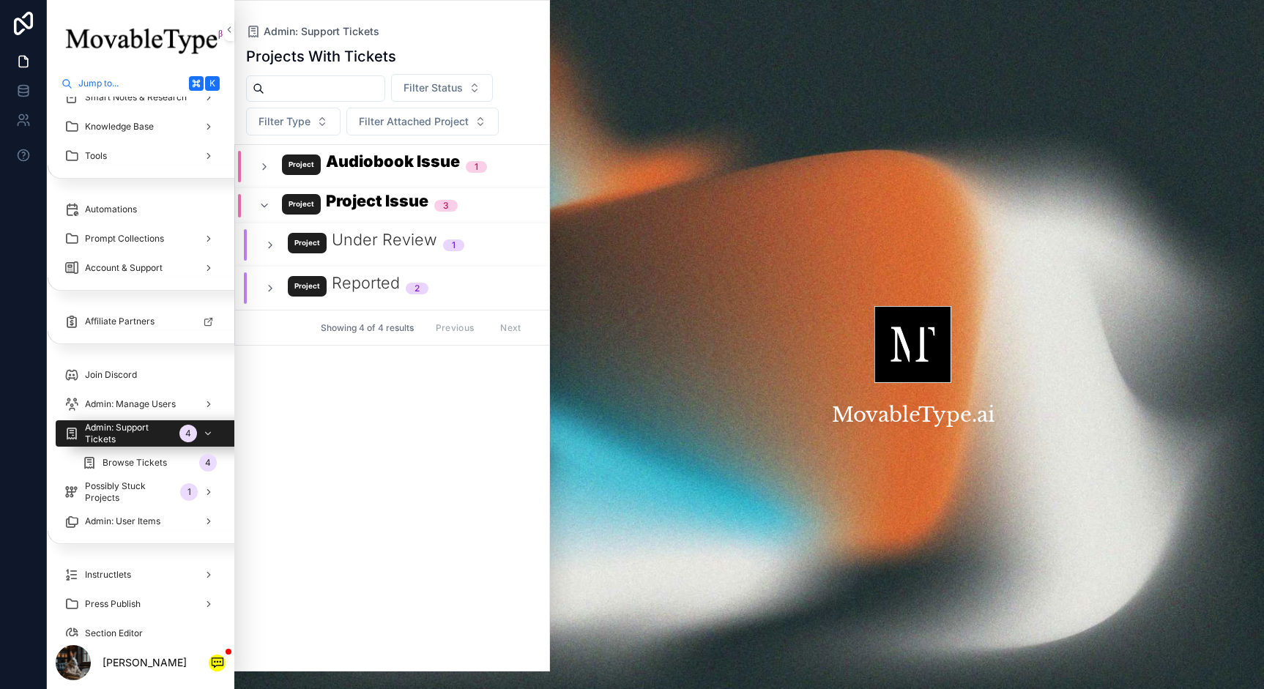
click at [271, 251] on div "Under Review 1" at bounding box center [364, 244] width 200 height 31
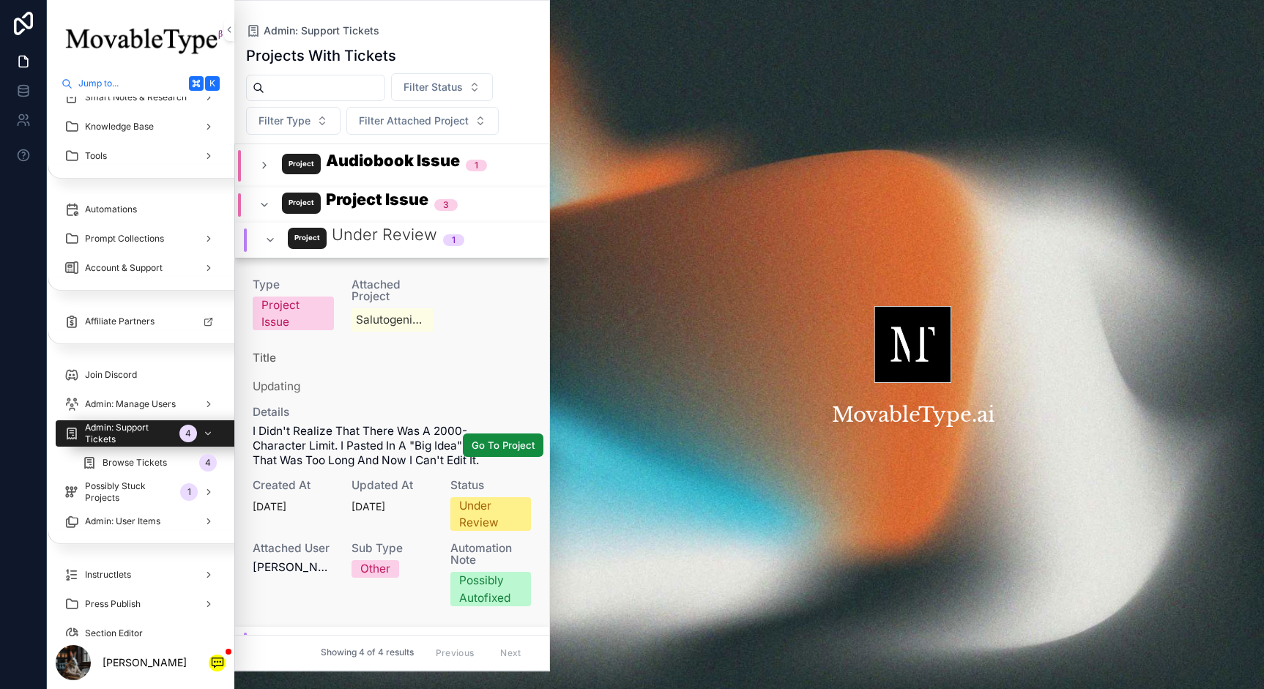
click at [307, 418] on div "Details I didn't realize that there was a 2000-character limit. I pasted in a "…" at bounding box center [392, 437] width 278 height 62
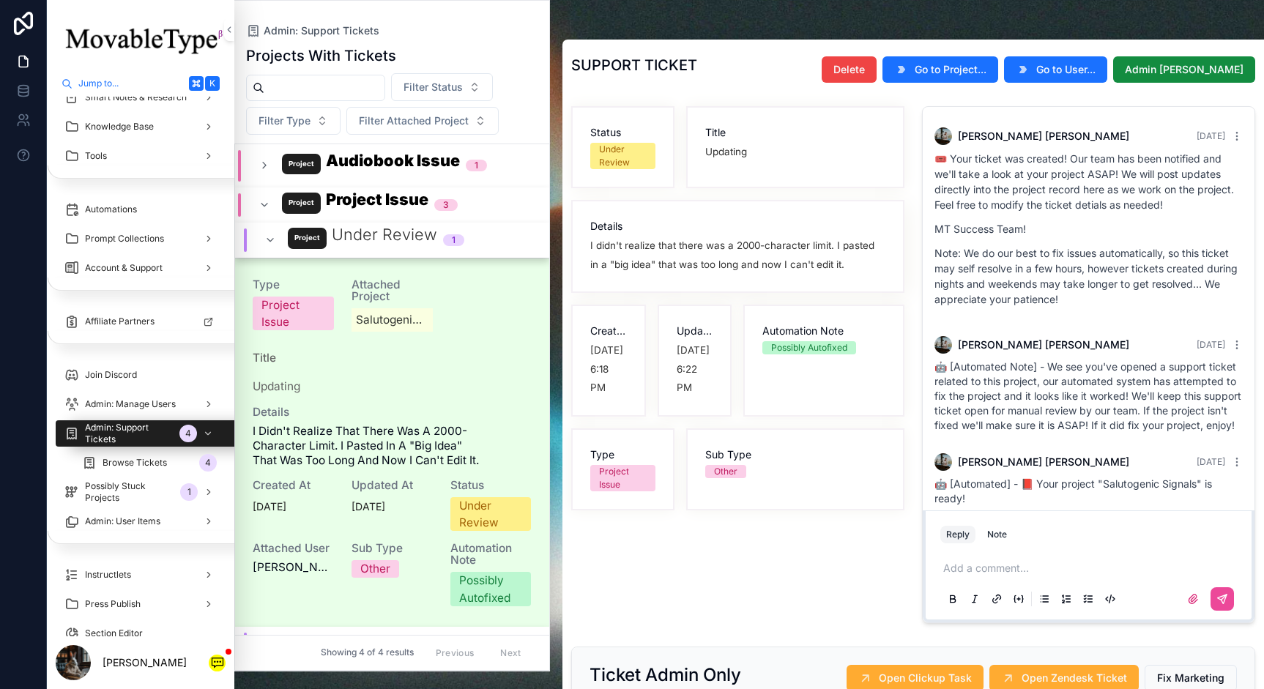
scroll to position [983, 0]
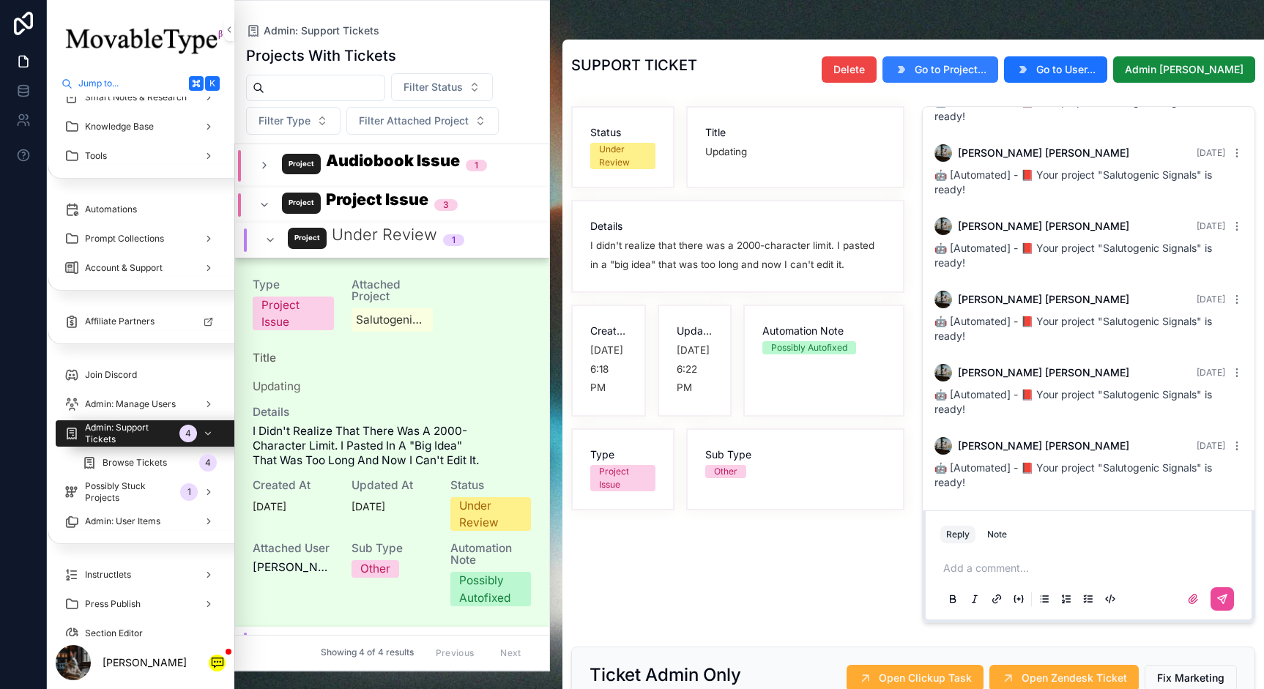
click at [986, 64] on span "Go to Project..." at bounding box center [951, 69] width 72 height 15
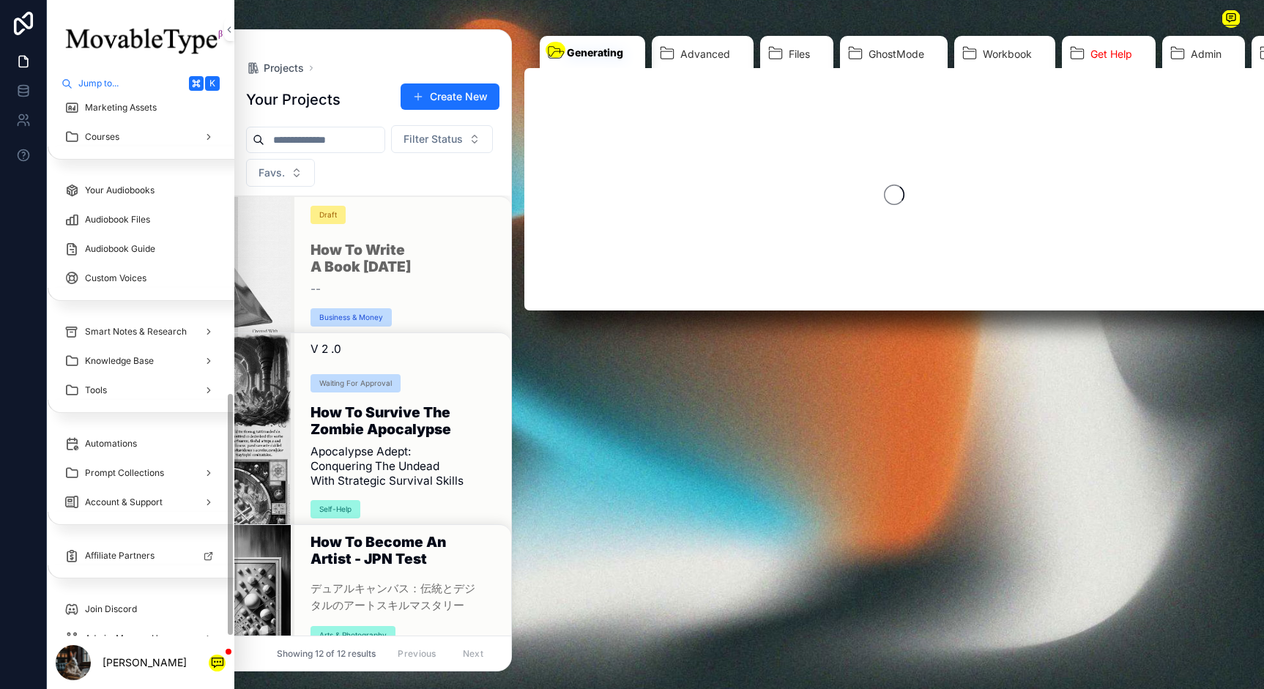
scroll to position [652, 0]
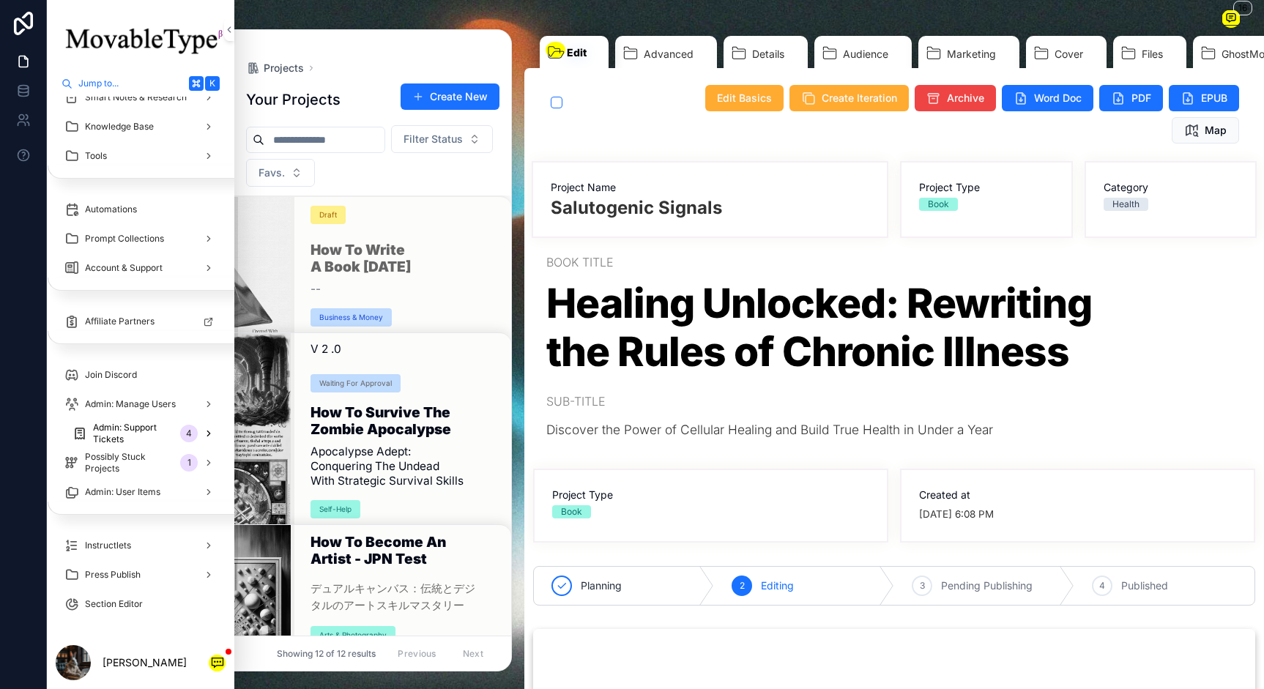
click at [180, 428] on div "4" at bounding box center [198, 433] width 37 height 23
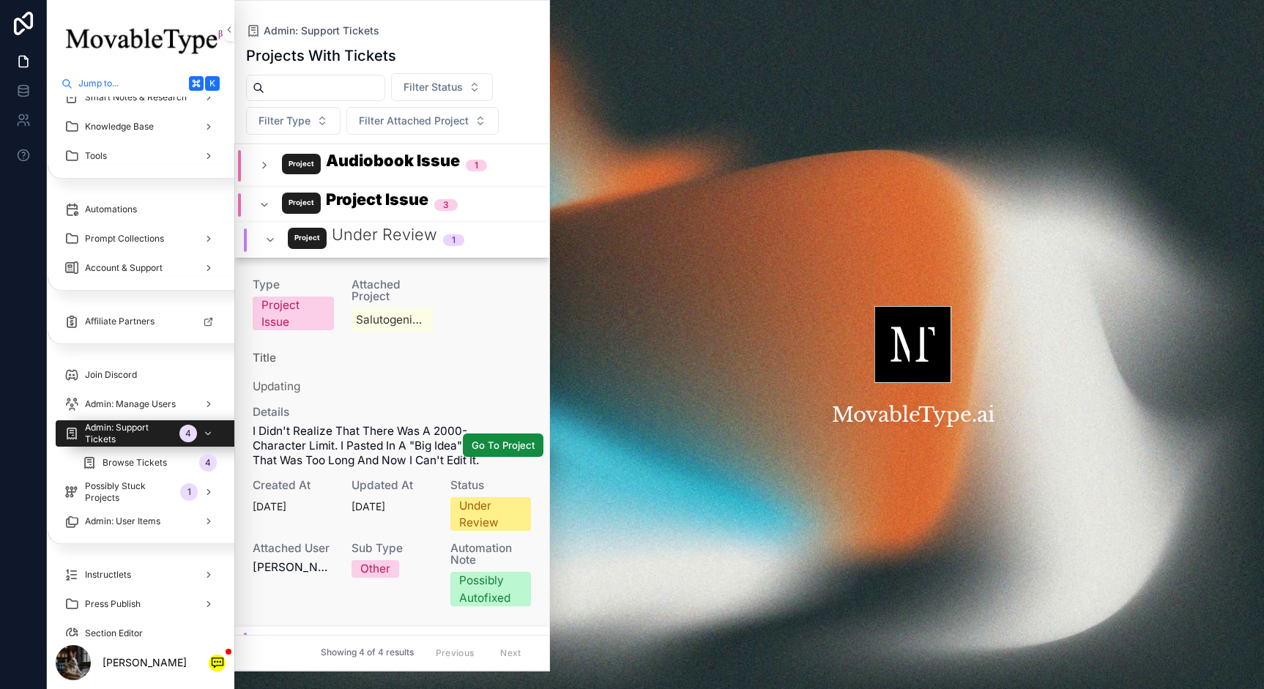
click at [409, 463] on span "I didn't realize that there was a 2000-character limit. I pasted in a "big idea…" at bounding box center [392, 446] width 278 height 44
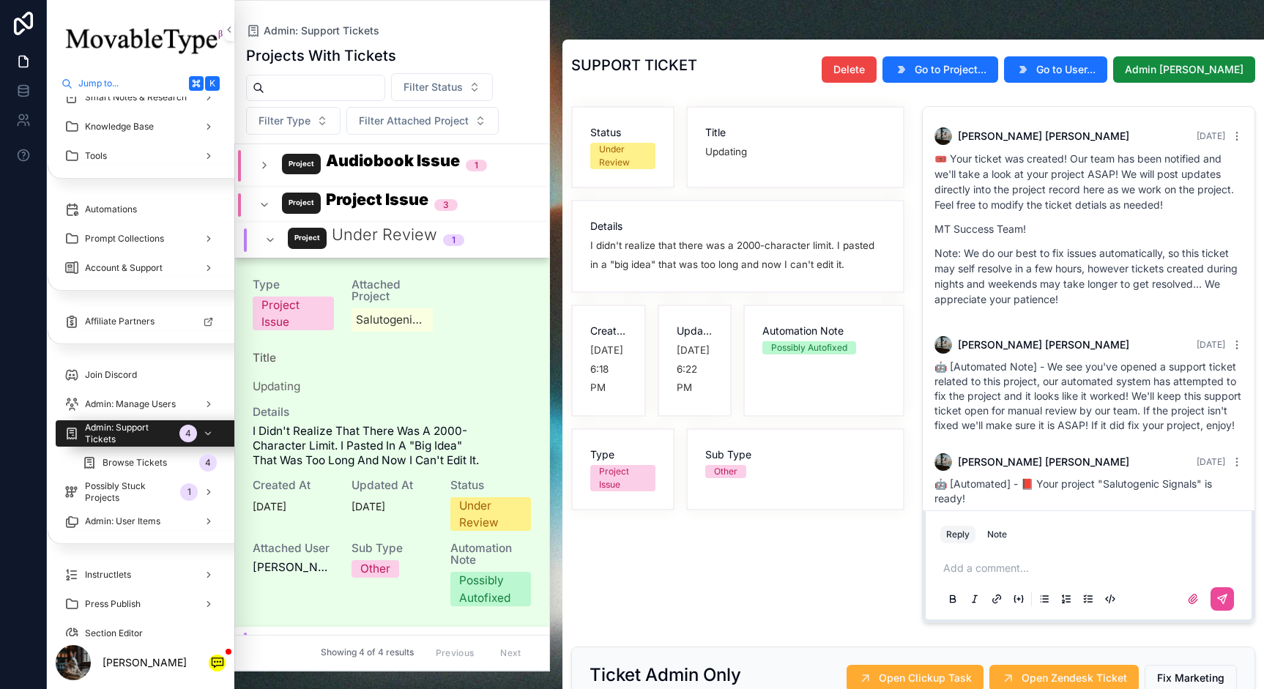
scroll to position [983, 0]
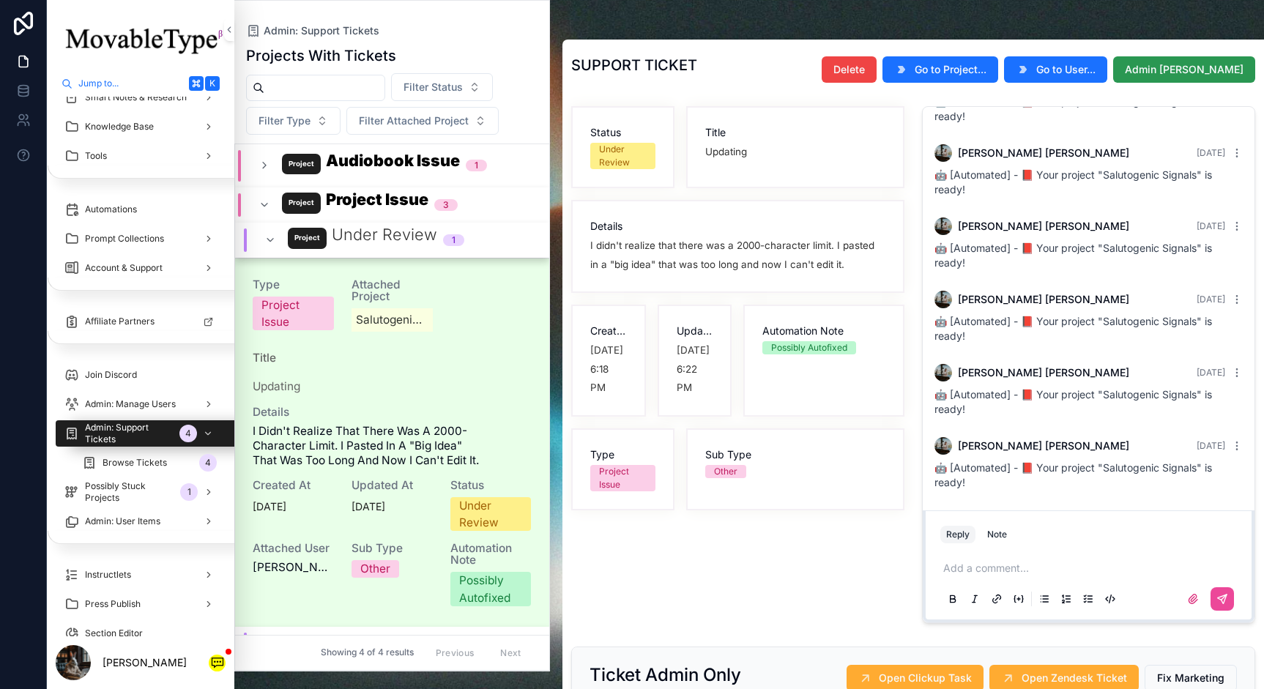
click at [1164, 78] on button "Admin [PERSON_NAME]" at bounding box center [1184, 69] width 142 height 26
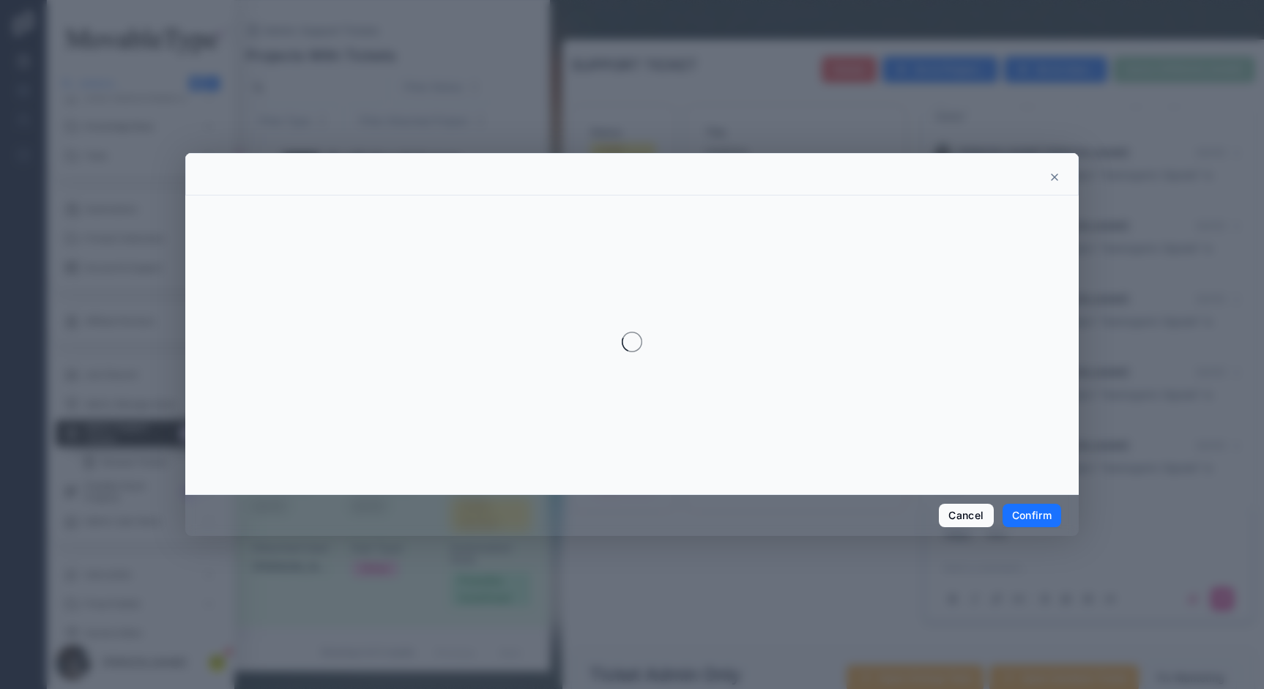
click at [1033, 515] on div "Cancel Confirm" at bounding box center [632, 344] width 1264 height 689
